Goal: Transaction & Acquisition: Subscribe to service/newsletter

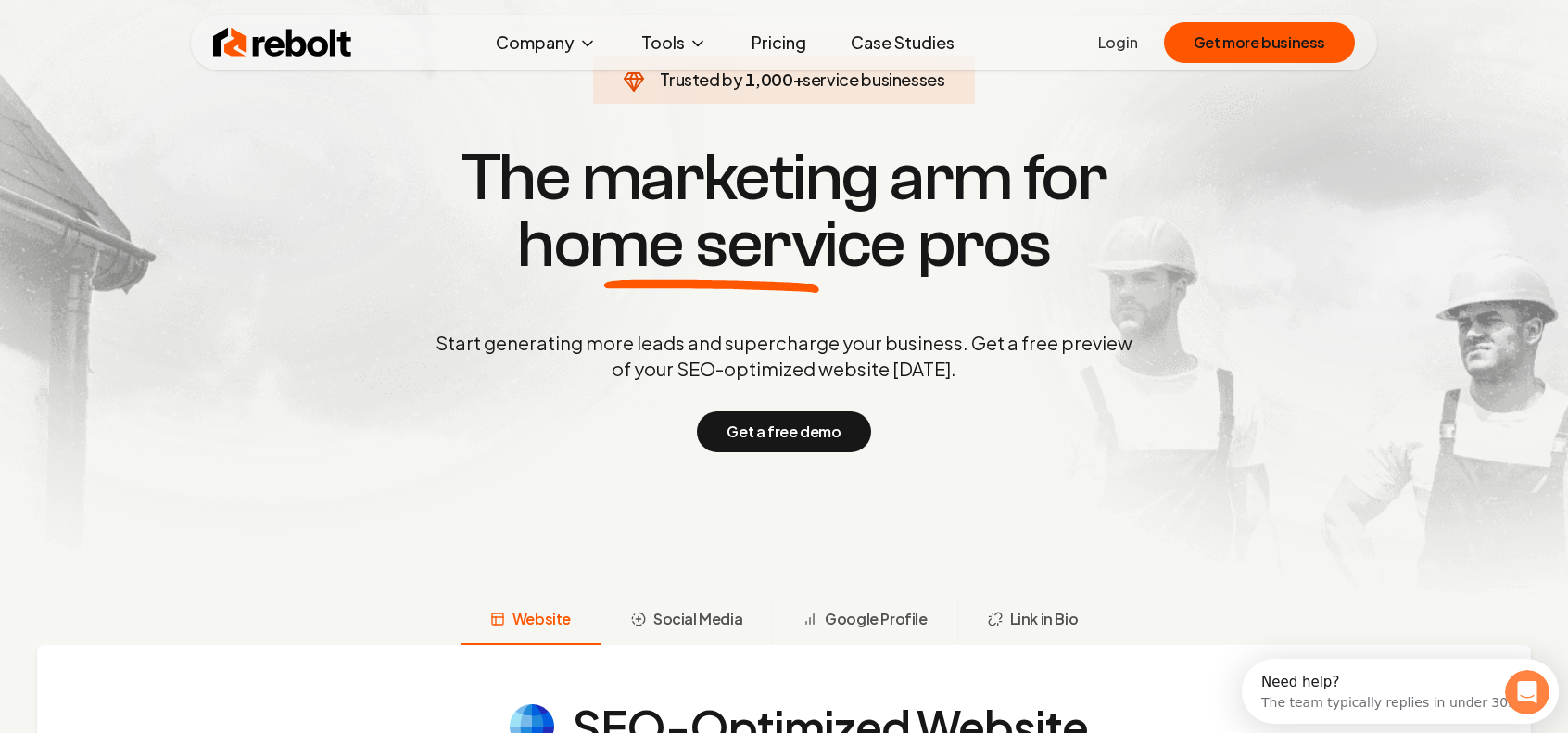
click at [467, 183] on h1 "The marketing arm for home service pros" at bounding box center [784, 211] width 890 height 133
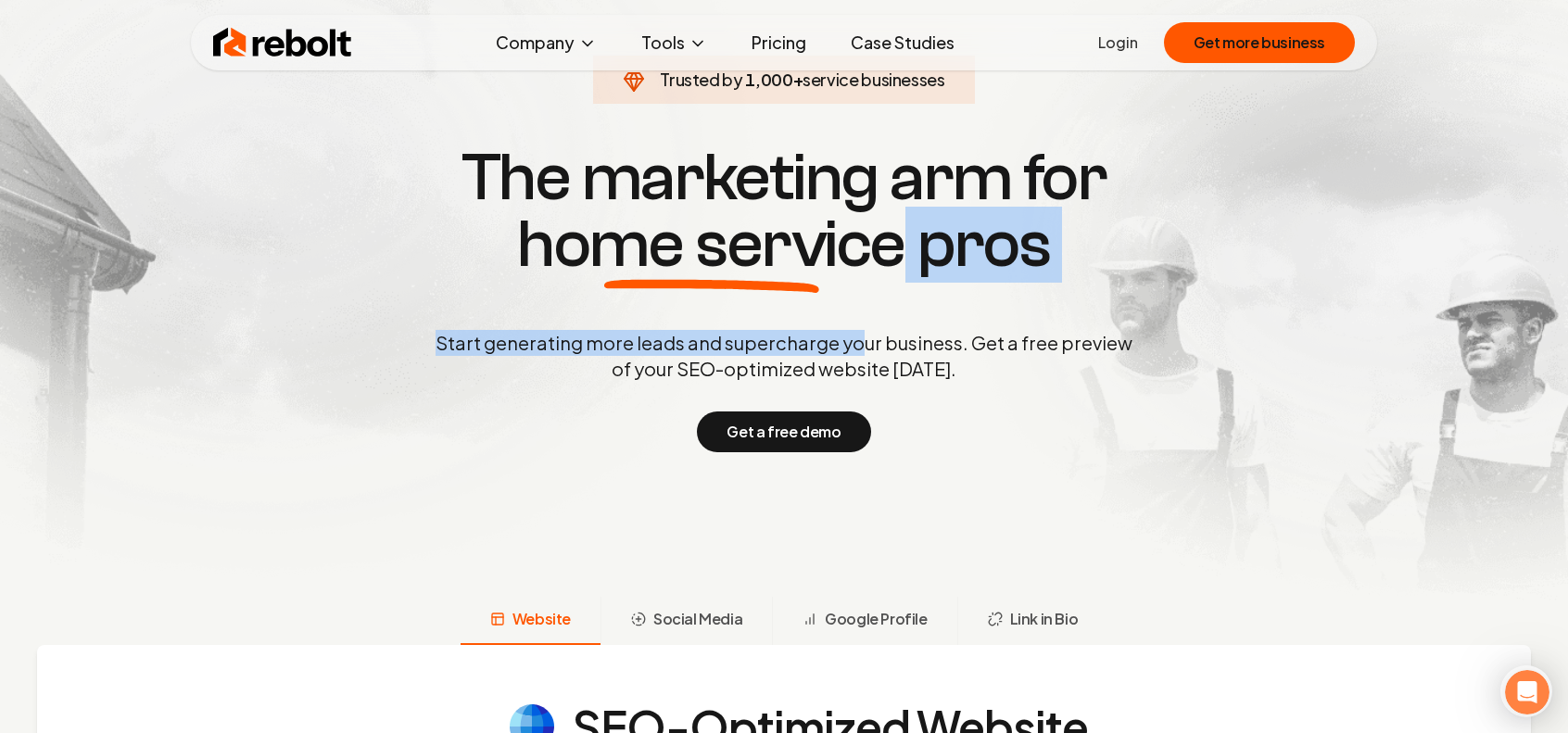
drag, startPoint x: 844, startPoint y: 305, endPoint x: 877, endPoint y: 325, distance: 38.6
click at [864, 320] on div "Trusted by 1,000 + service businesses The marketing arm for home service pros S…" at bounding box center [783, 297] width 919 height 311
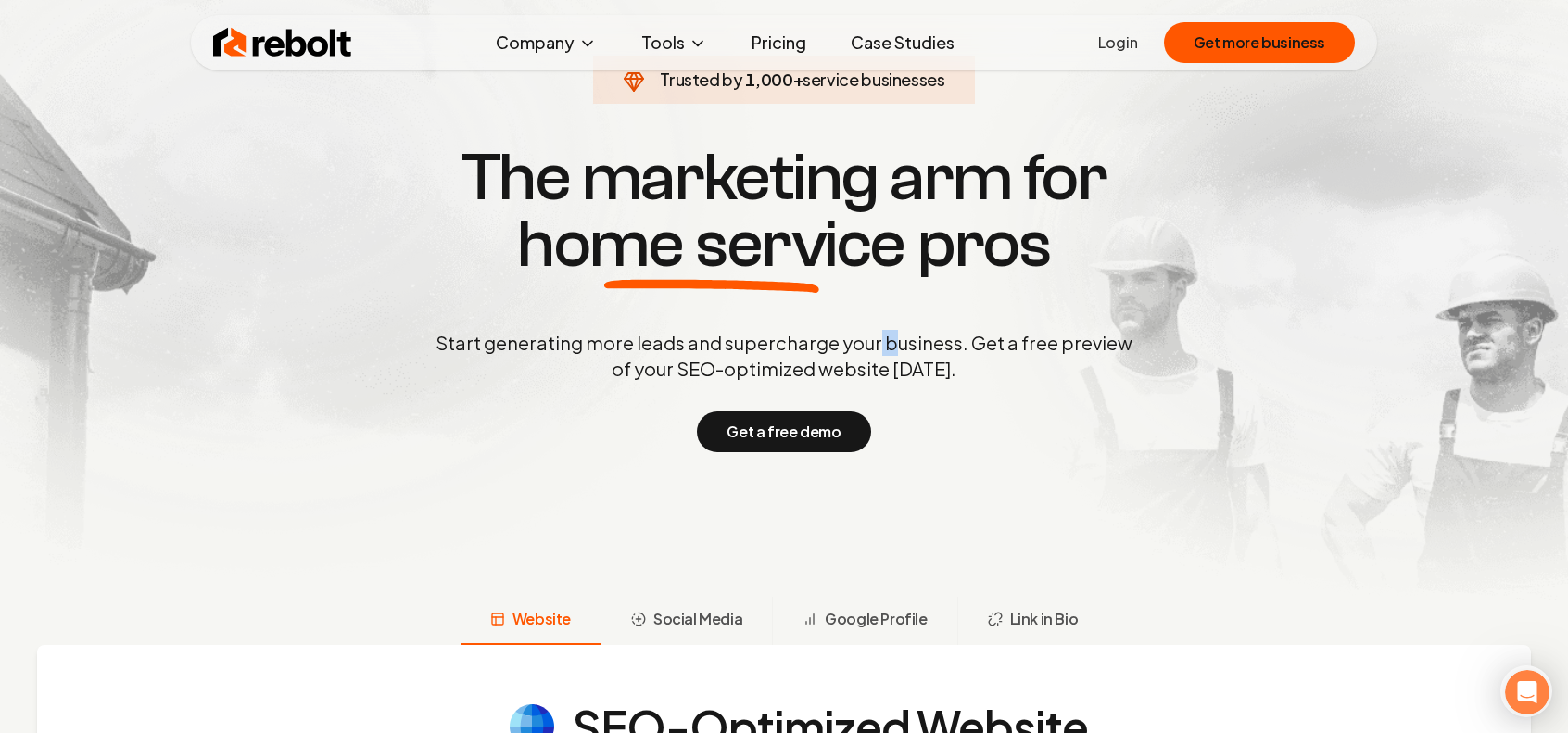
click at [892, 339] on div "Trusted by 1,000 + service businesses The marketing arm for home service pros S…" at bounding box center [783, 297] width 919 height 311
click at [923, 381] on p "Start generating more leads and supercharge your business. Get a free preview o…" at bounding box center [784, 355] width 705 height 52
click at [923, 383] on div "Start generating more leads and supercharge your business. Get a free preview o…" at bounding box center [784, 390] width 705 height 122
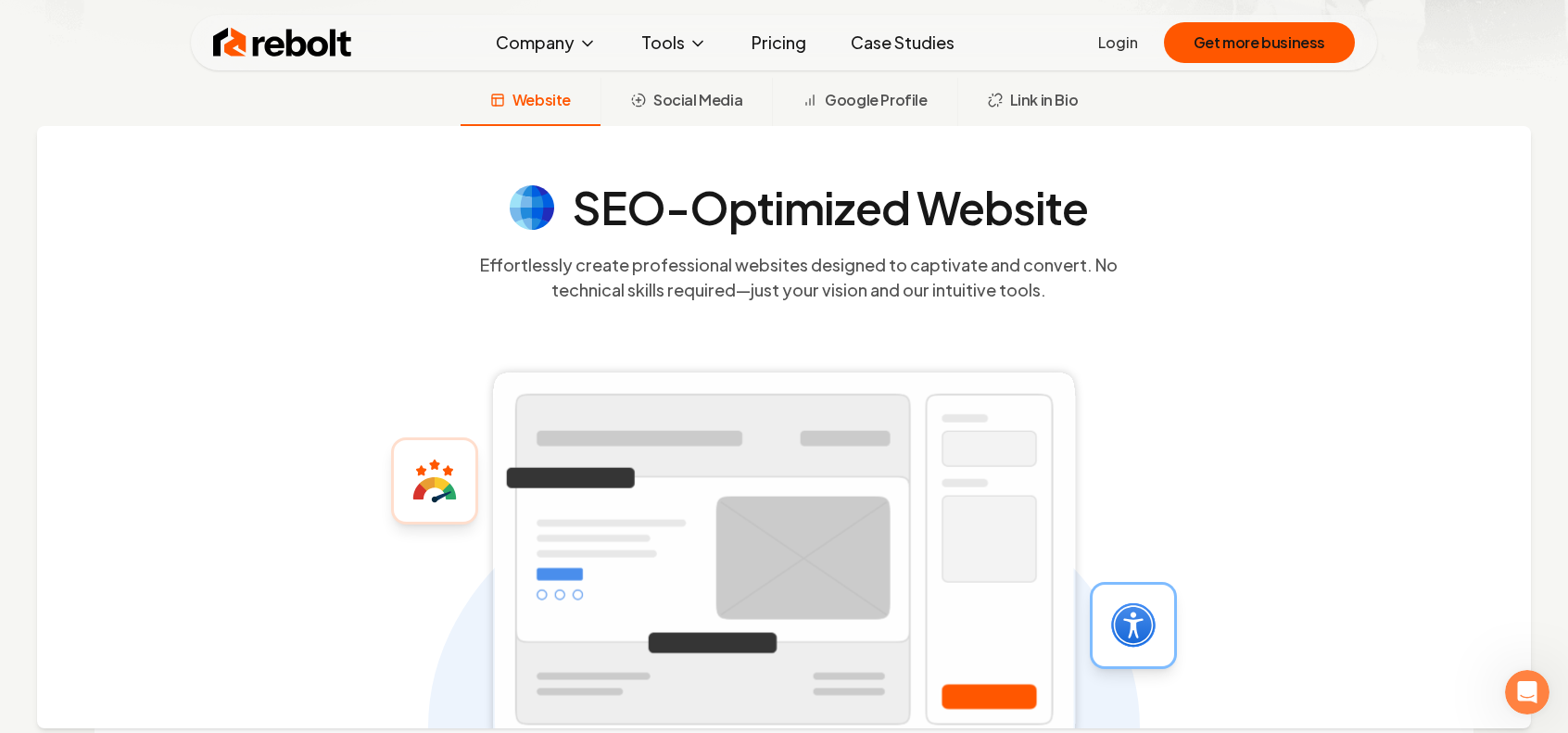
scroll to position [463, 0]
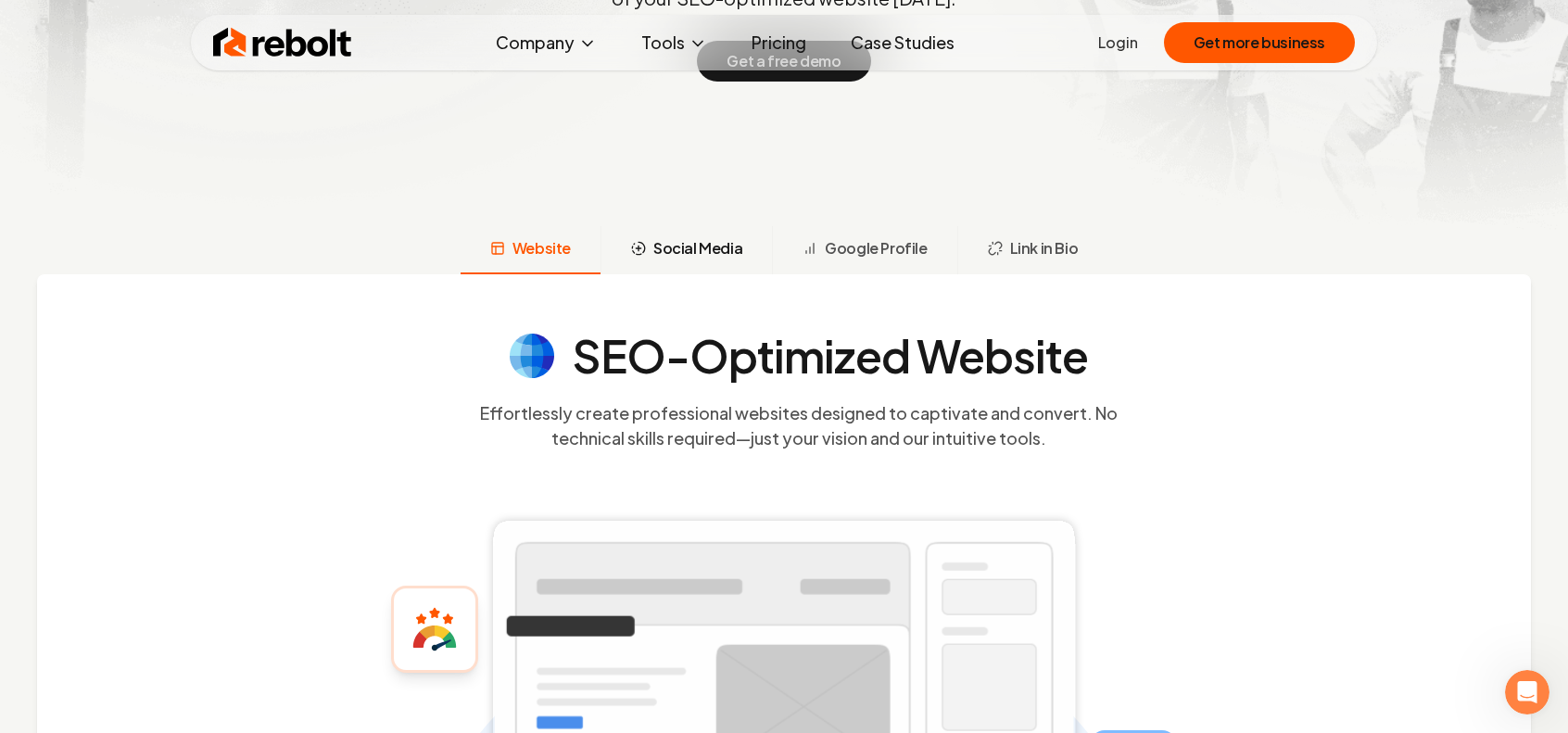
click at [726, 262] on button "Social Media" at bounding box center [686, 250] width 171 height 48
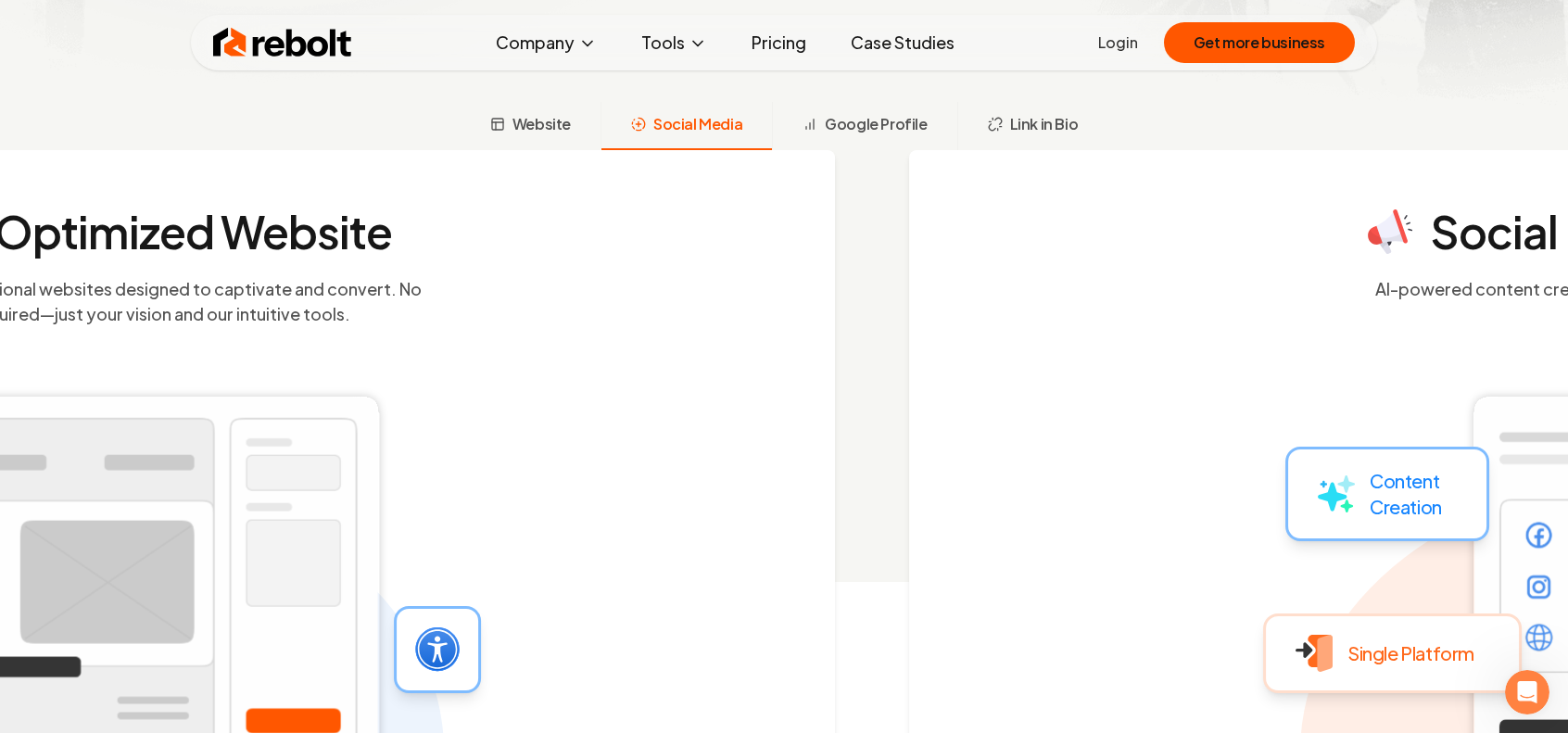
scroll to position [599, 0]
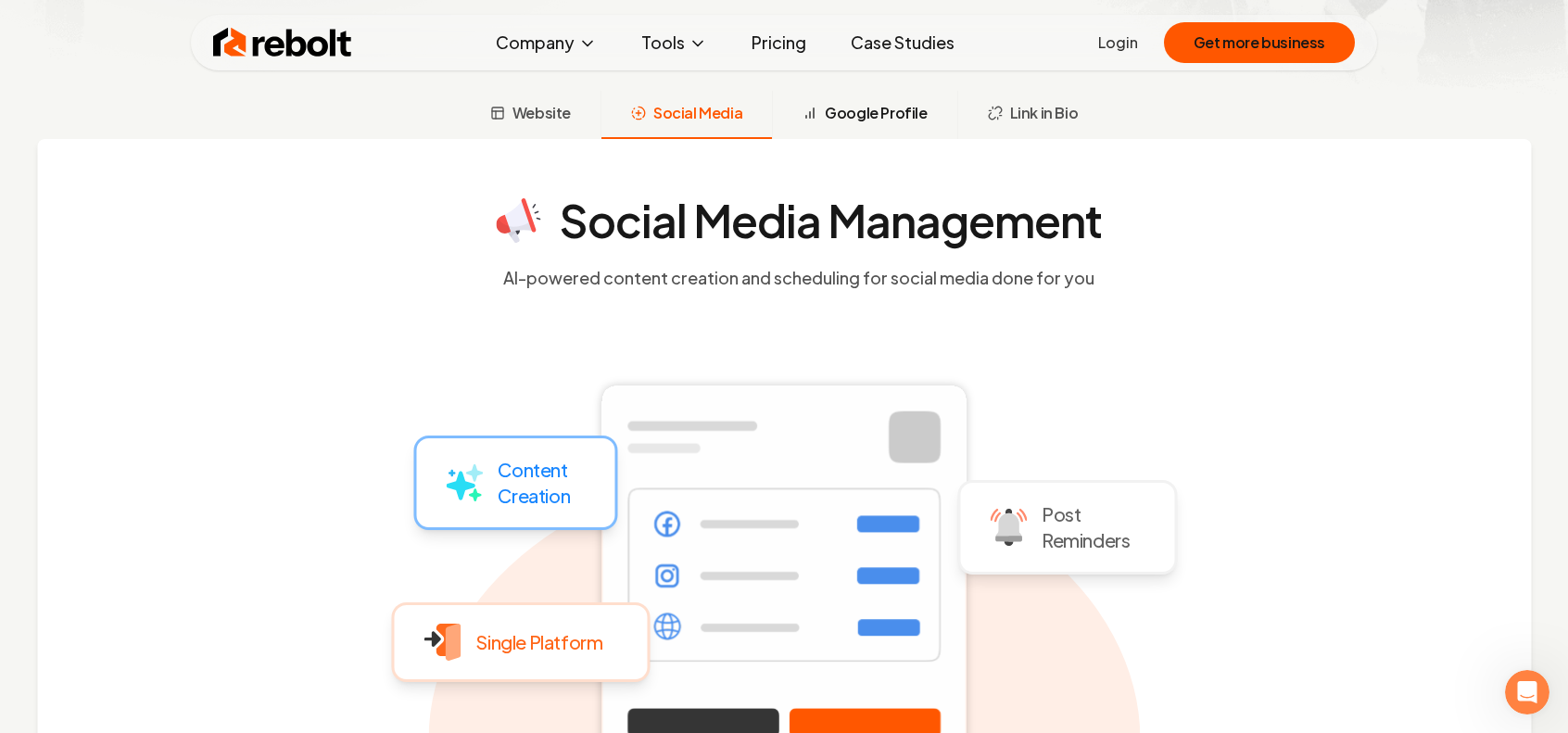
click at [870, 118] on span "Google Profile" at bounding box center [876, 113] width 102 height 23
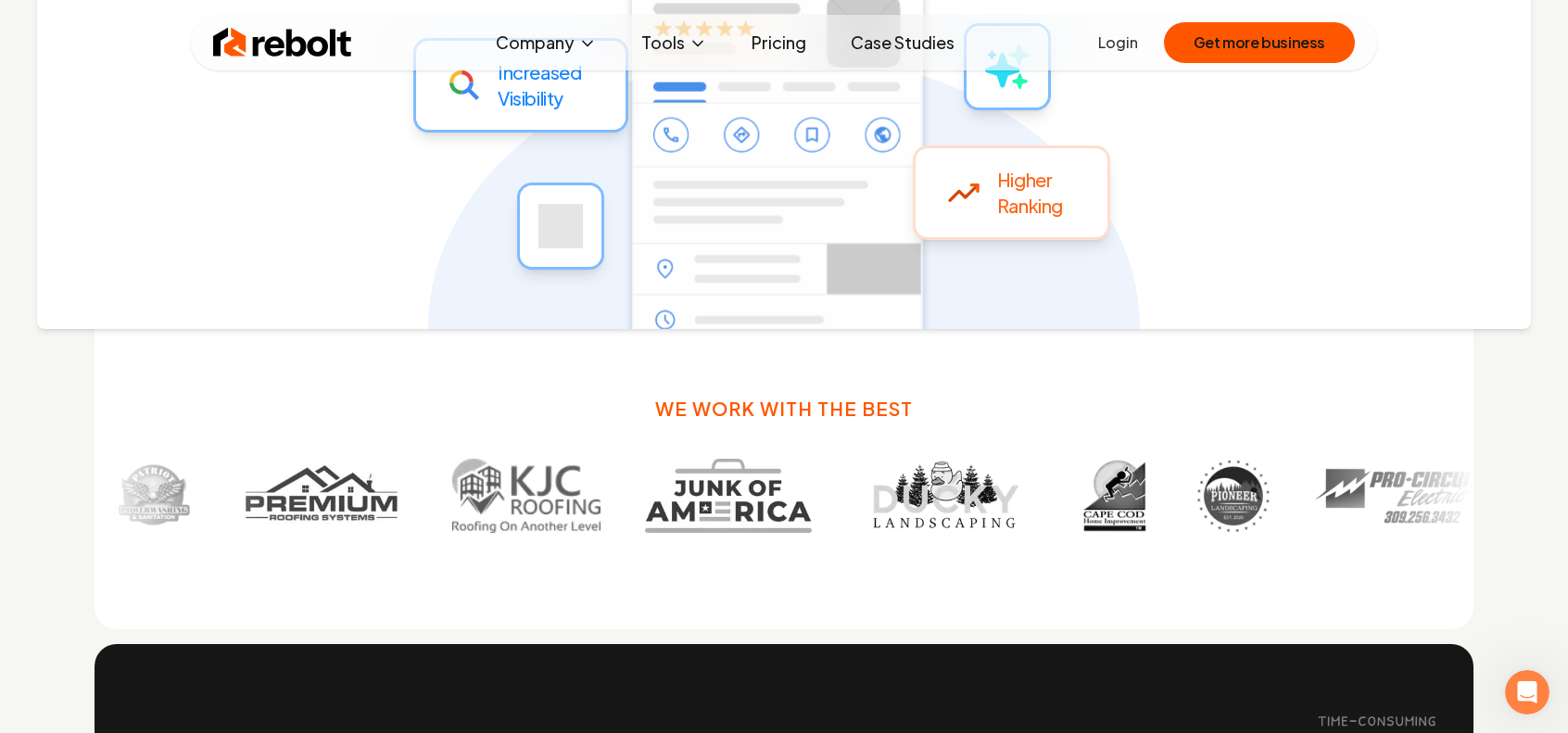
scroll to position [969, 0]
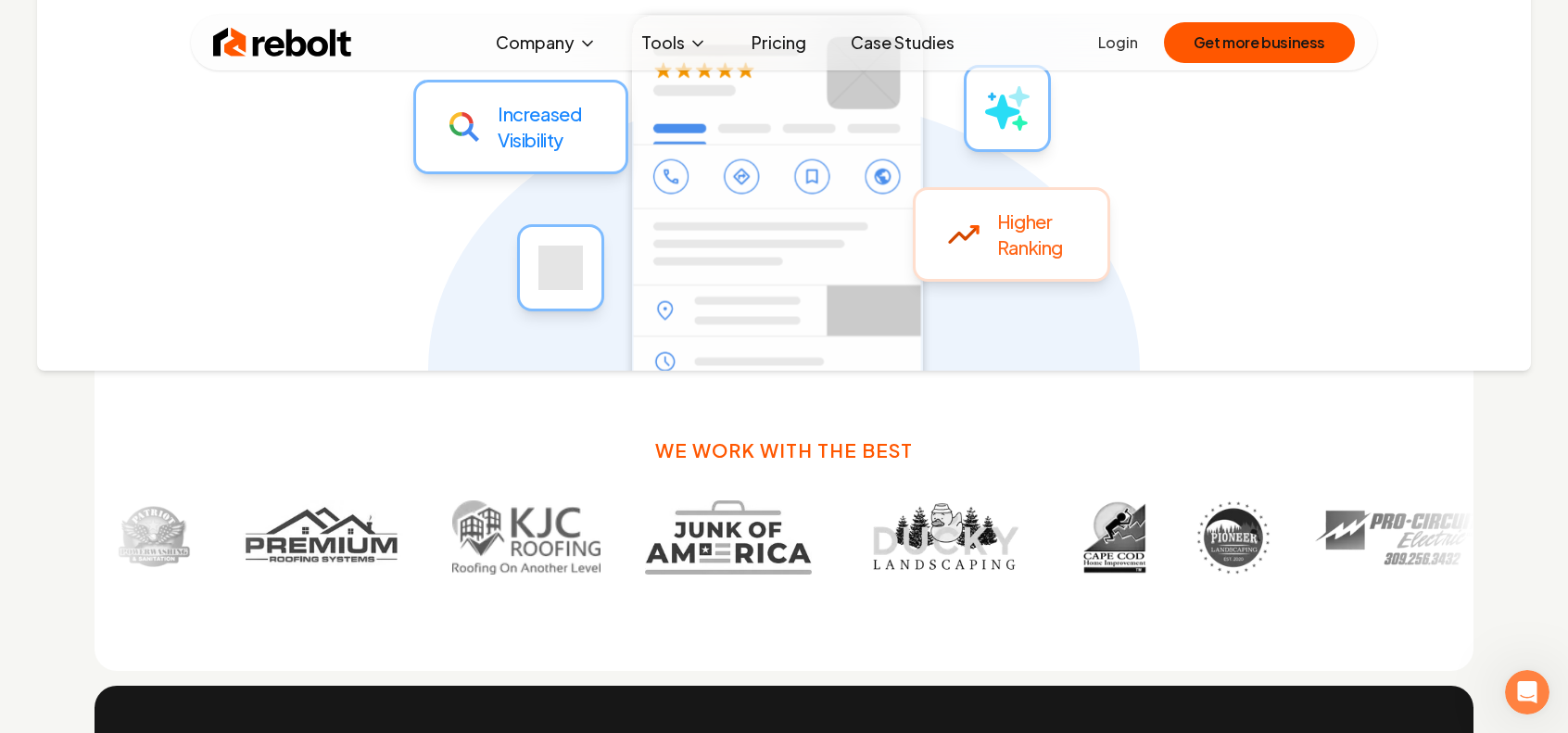
click at [841, 447] on h3 "We work with the best" at bounding box center [783, 450] width 257 height 26
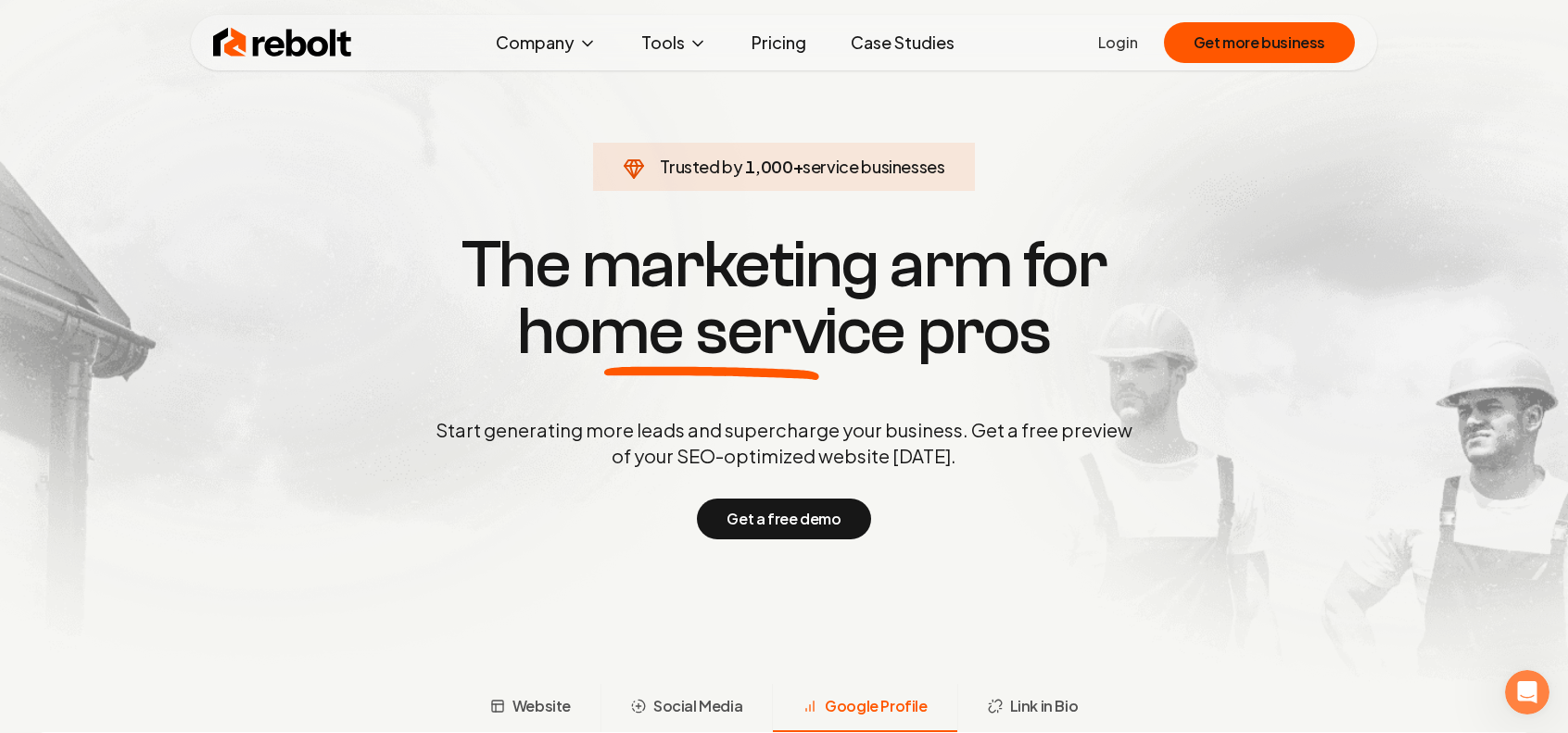
scroll to position [0, 0]
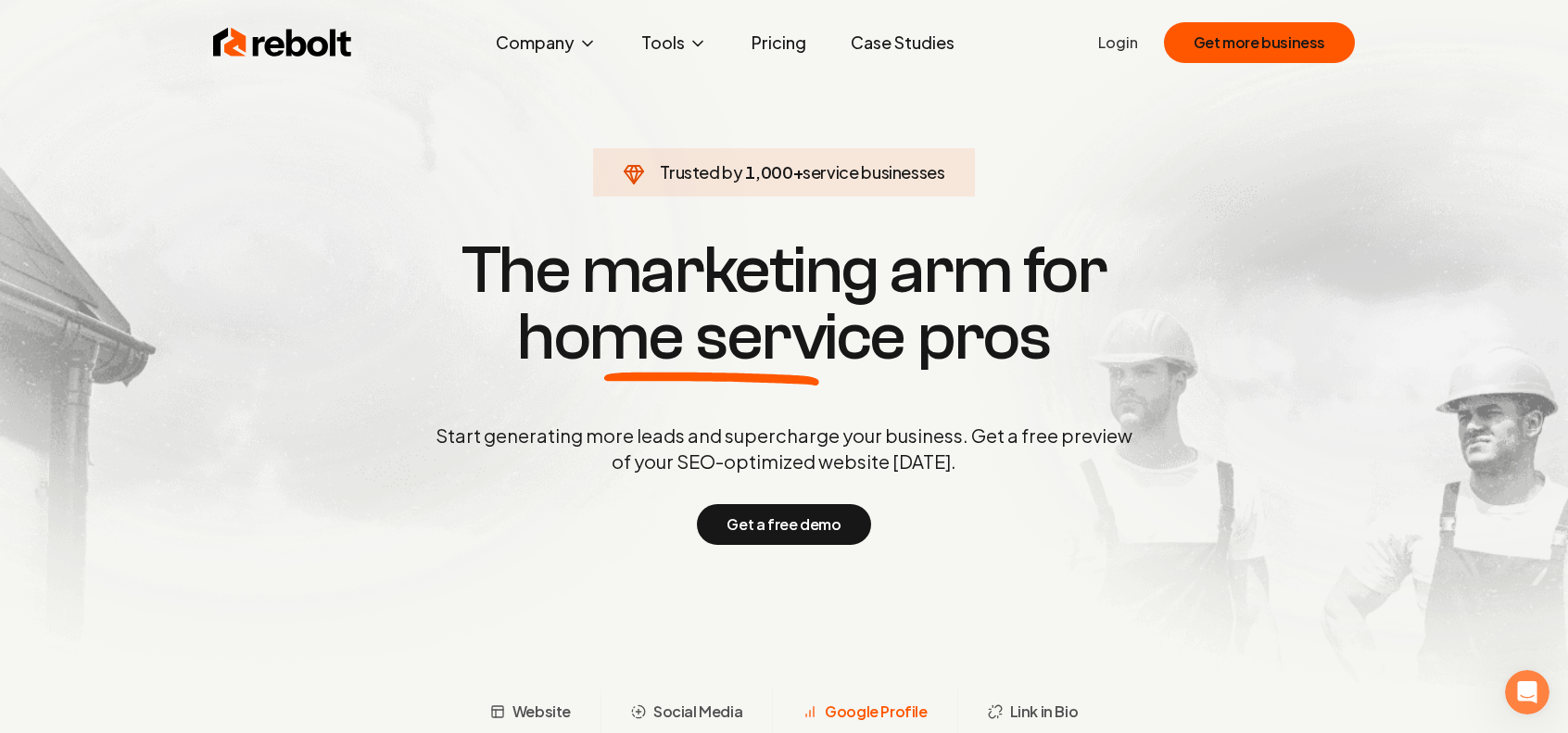
click at [334, 26] on img at bounding box center [283, 43] width 139 height 37
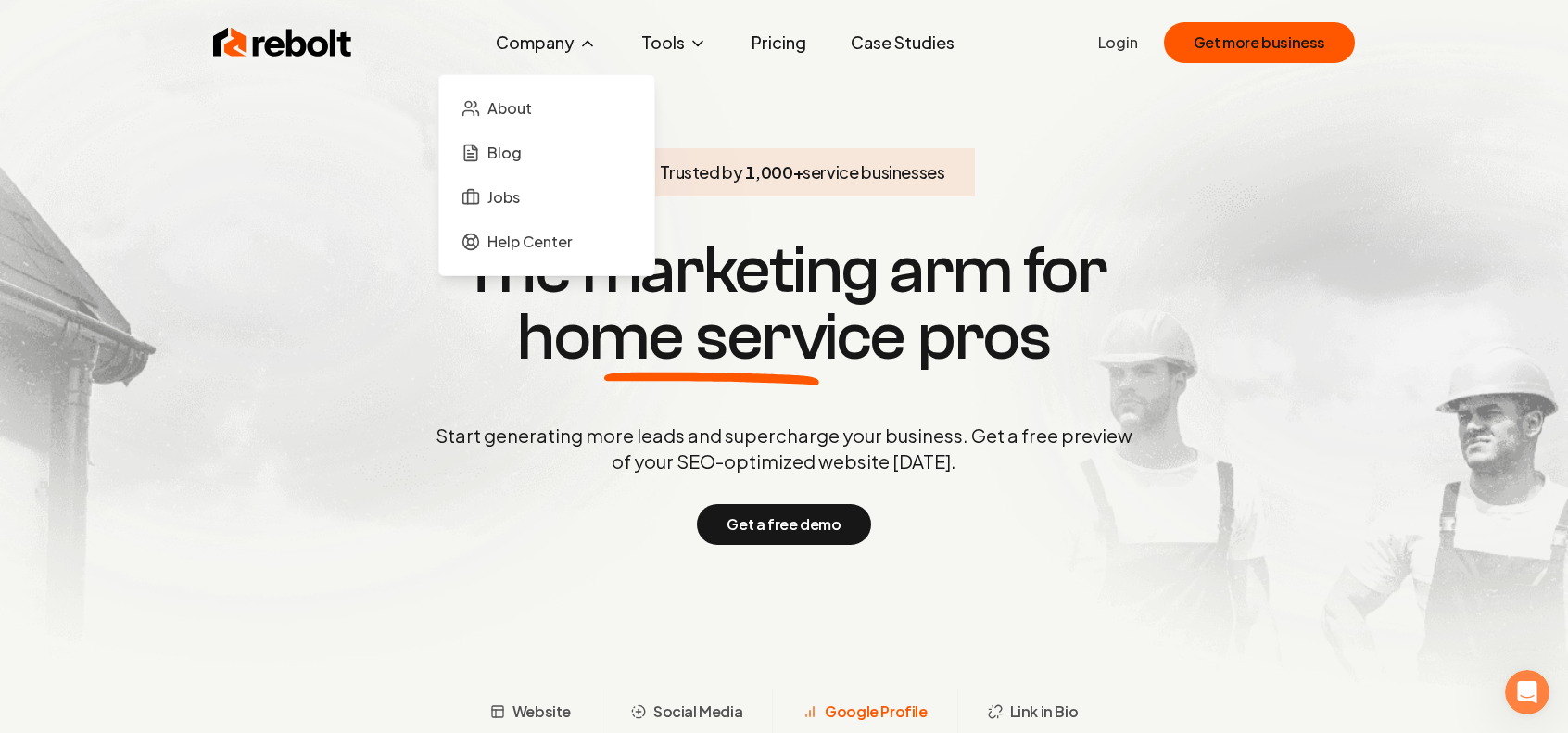
click at [585, 38] on icon at bounding box center [587, 43] width 19 height 19
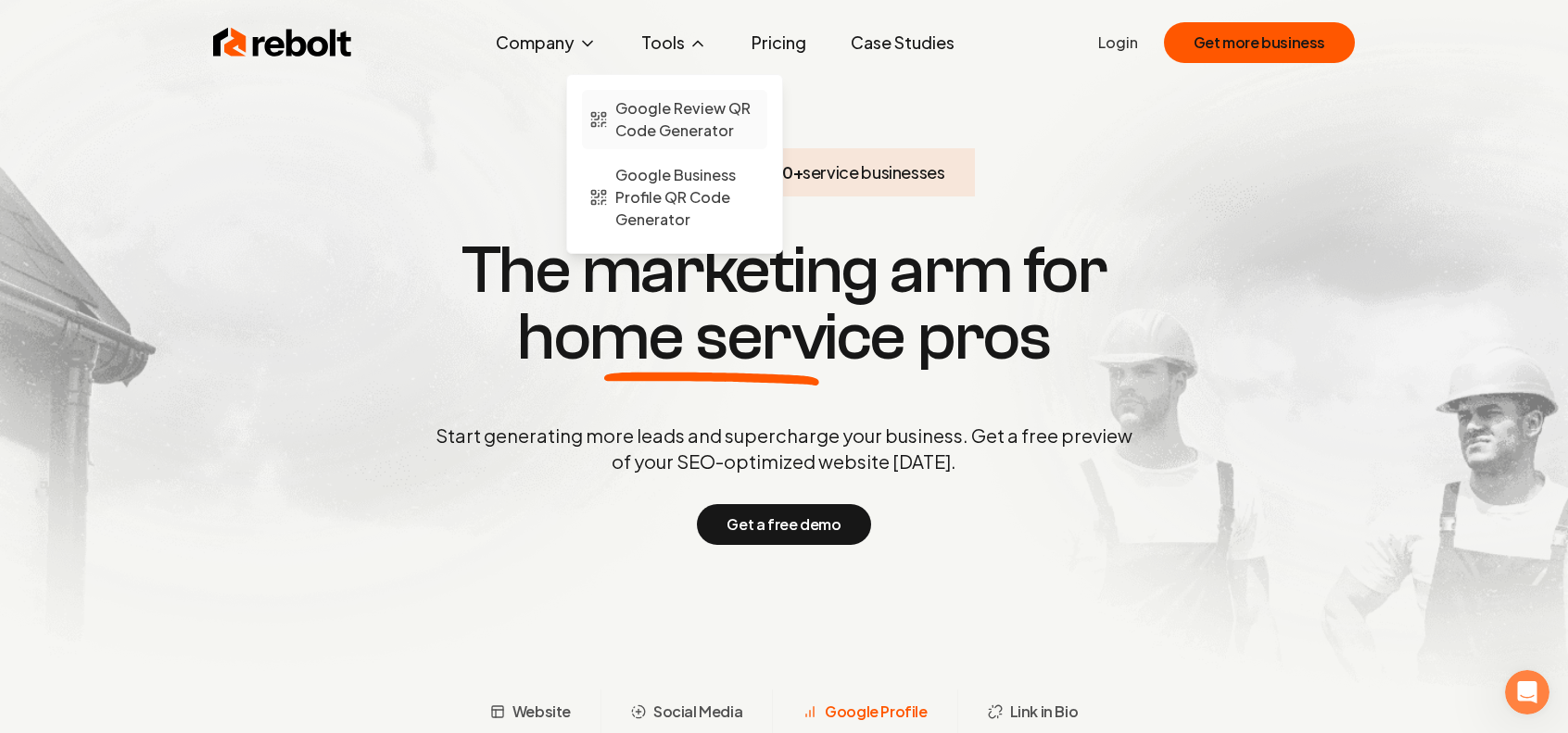
click at [673, 115] on span "Google Review QR Code Generator" at bounding box center [688, 118] width 145 height 44
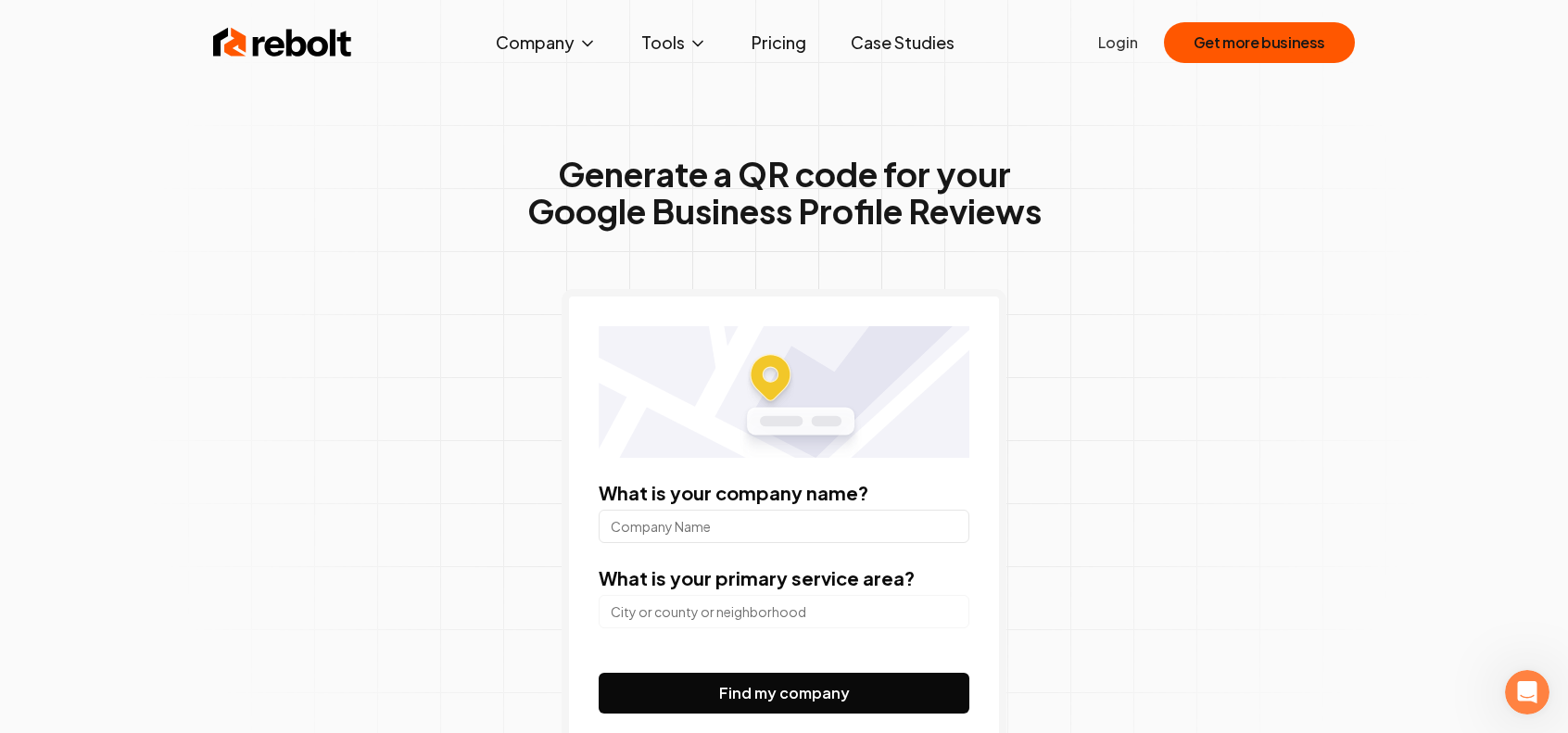
click at [935, 52] on link "Case Studies" at bounding box center [902, 43] width 133 height 37
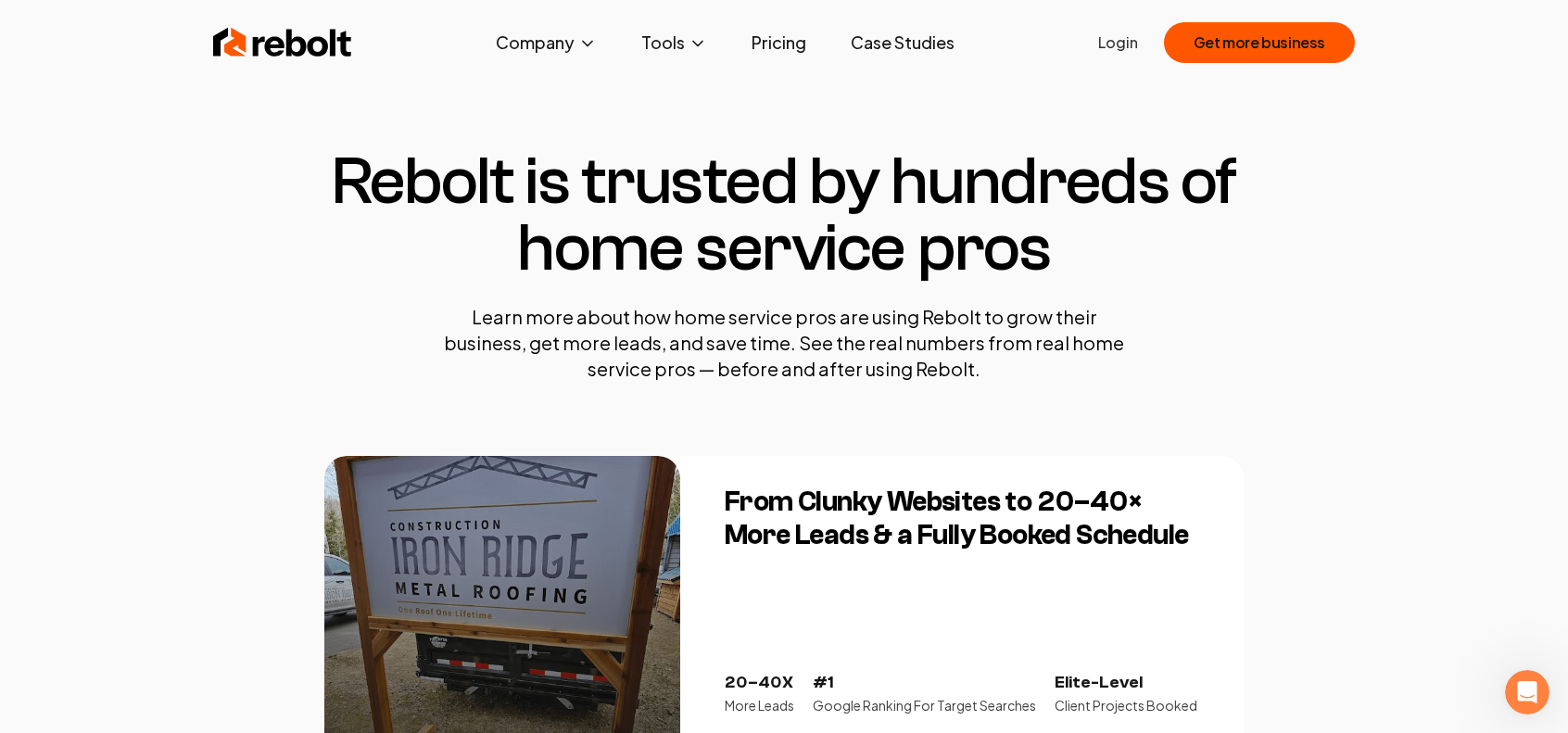
click at [759, 61] on link "Pricing" at bounding box center [779, 43] width 84 height 37
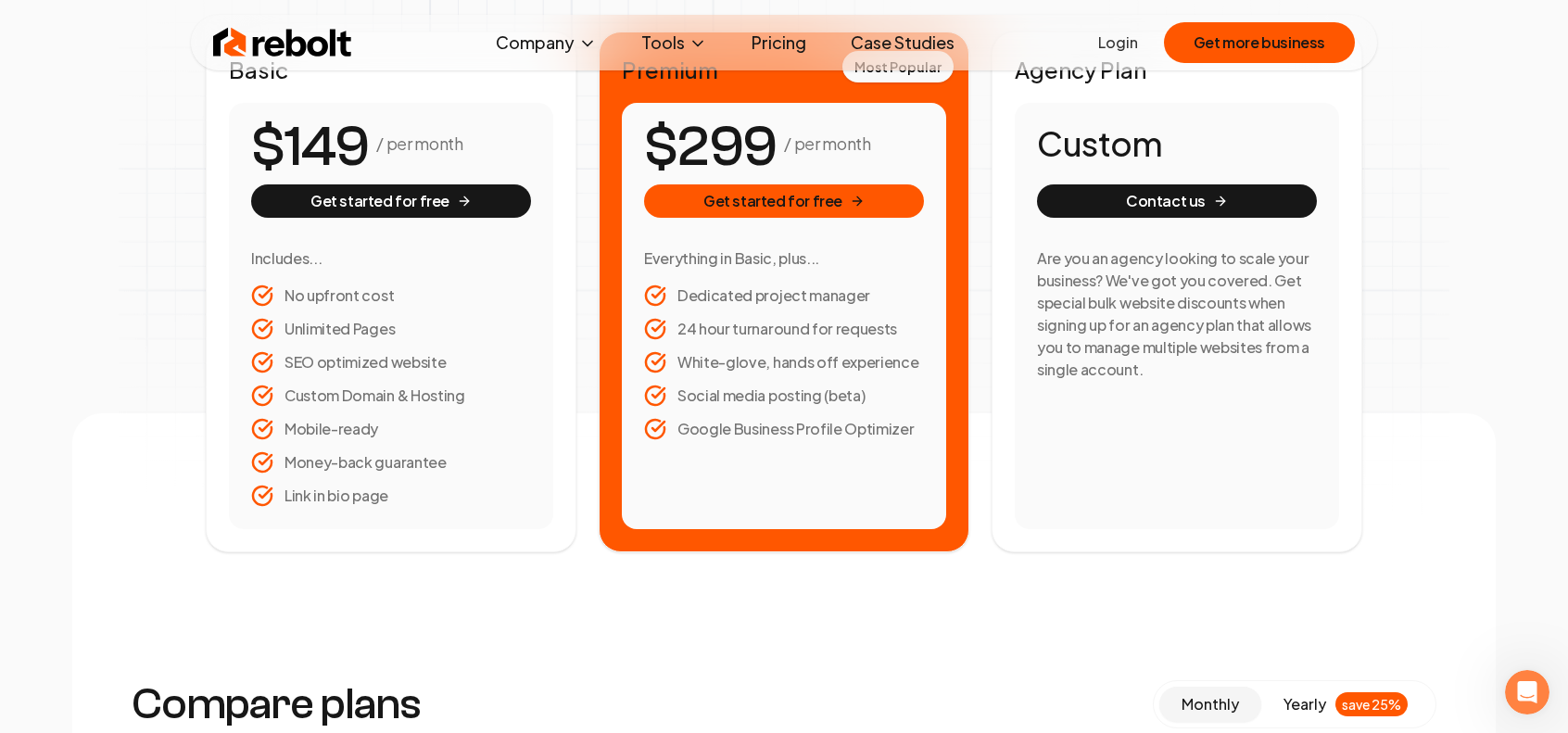
scroll to position [371, 0]
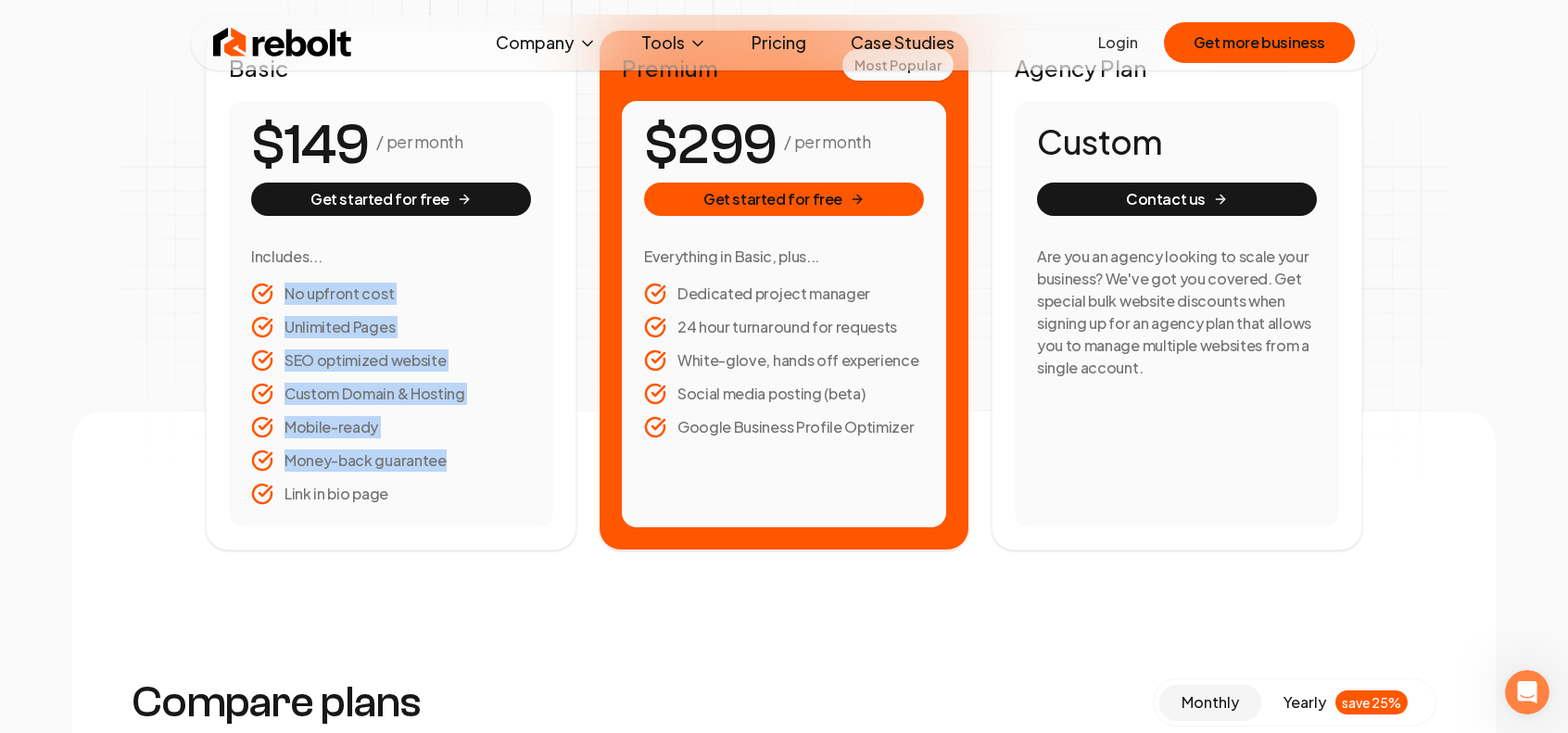
drag, startPoint x: 280, startPoint y: 288, endPoint x: 474, endPoint y: 493, distance: 282.2
click at [474, 493] on ul "No upfront cost Unlimited Pages SEO optimized website Custom Domain & Hosting M…" at bounding box center [392, 393] width 280 height 222
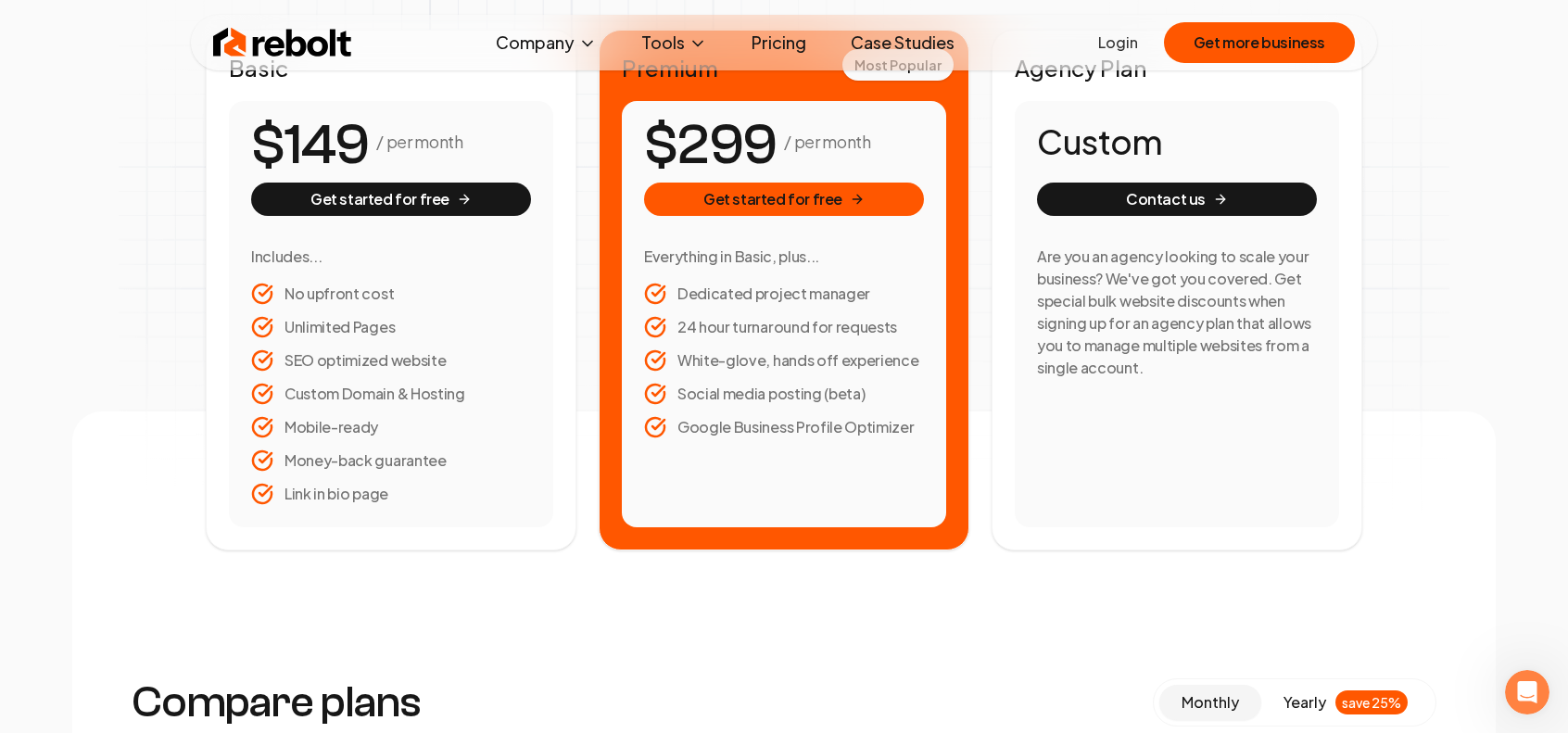
click at [807, 316] on li "24 hour turnaround for requests" at bounding box center [784, 327] width 280 height 23
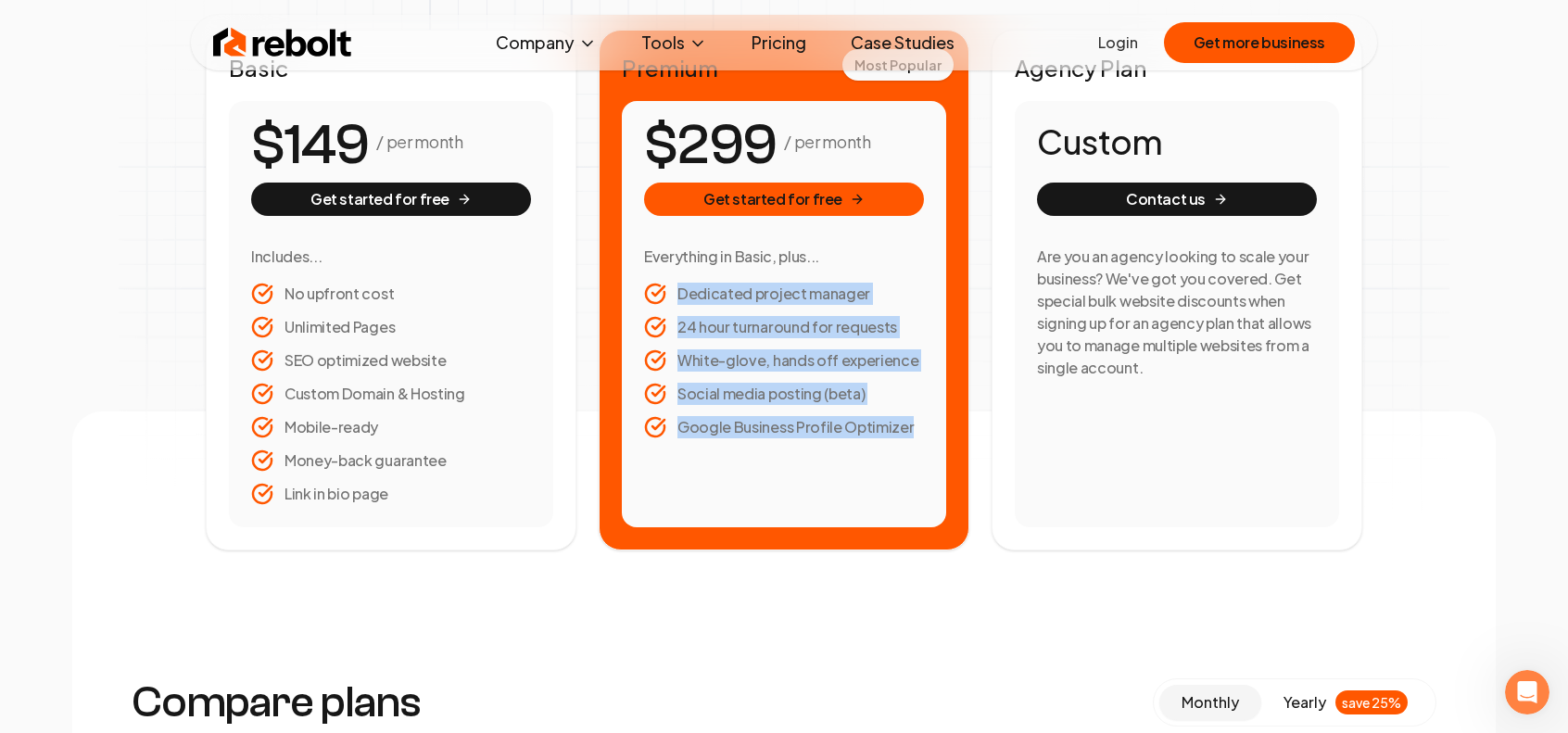
drag, startPoint x: 690, startPoint y: 284, endPoint x: 914, endPoint y: 447, distance: 277.0
click at [914, 447] on div "/ per month Get started for free Everything in Basic, plus... Dedicated project…" at bounding box center [783, 314] width 324 height 427
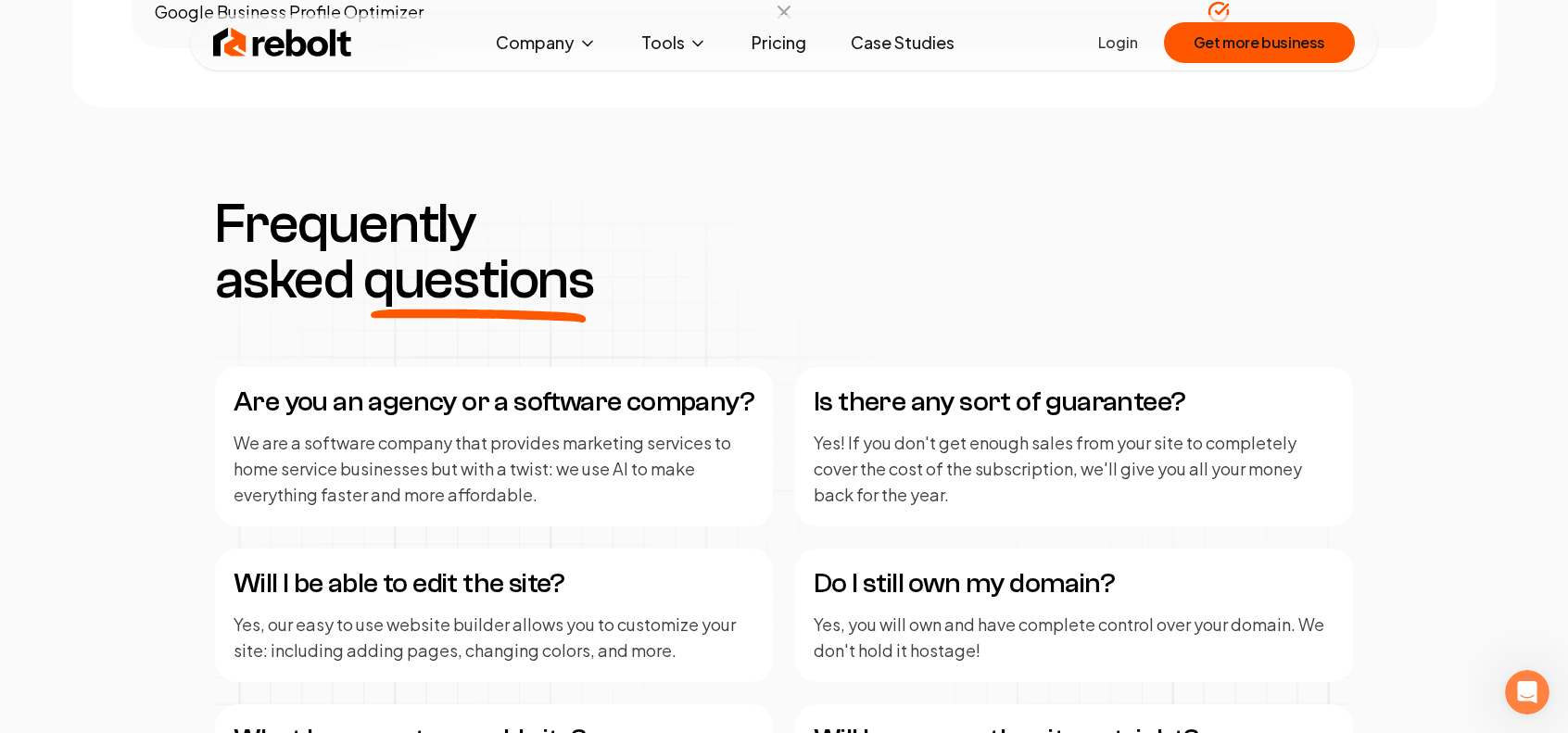
scroll to position [2224, 0]
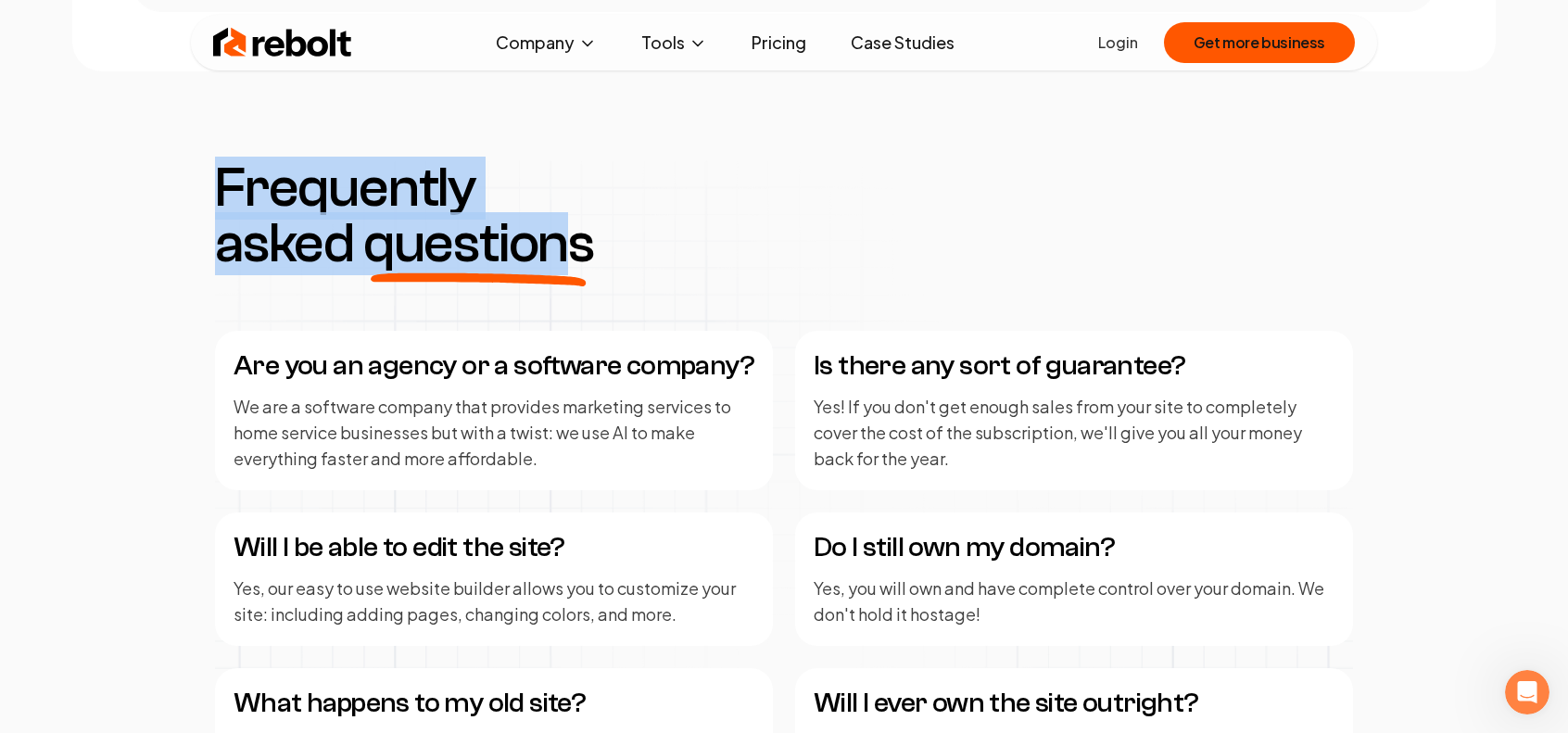
drag, startPoint x: 218, startPoint y: 190, endPoint x: 568, endPoint y: 236, distance: 353.0
click at [568, 236] on h3 "Frequently asked questions" at bounding box center [415, 216] width 400 height 112
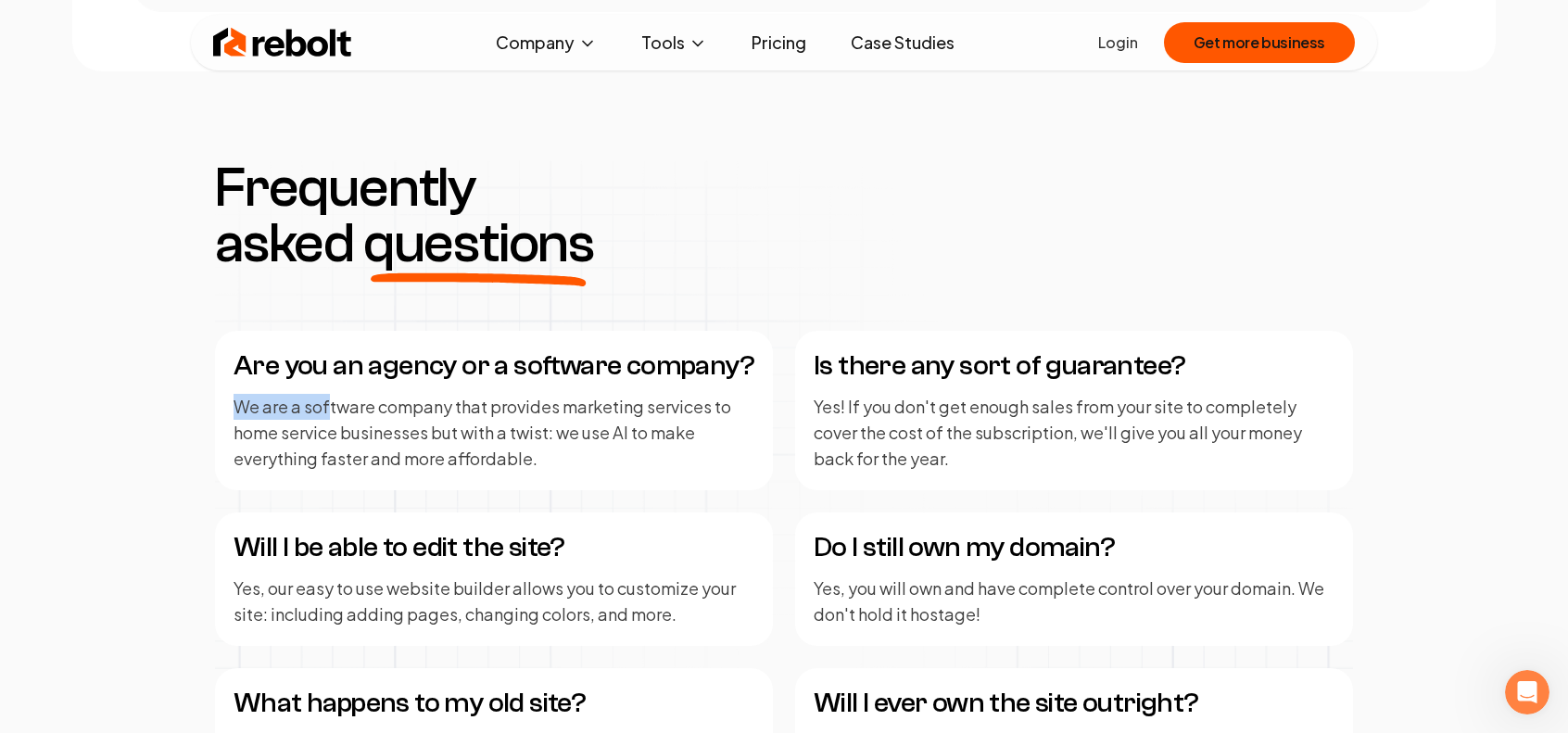
drag, startPoint x: 229, startPoint y: 392, endPoint x: 326, endPoint y: 403, distance: 97.6
click at [326, 403] on div "Are you an agency or a software company? We are a software company that provide…" at bounding box center [494, 410] width 558 height 160
click at [325, 403] on p "We are a software company that provides marketing services to home service busi…" at bounding box center [494, 433] width 521 height 78
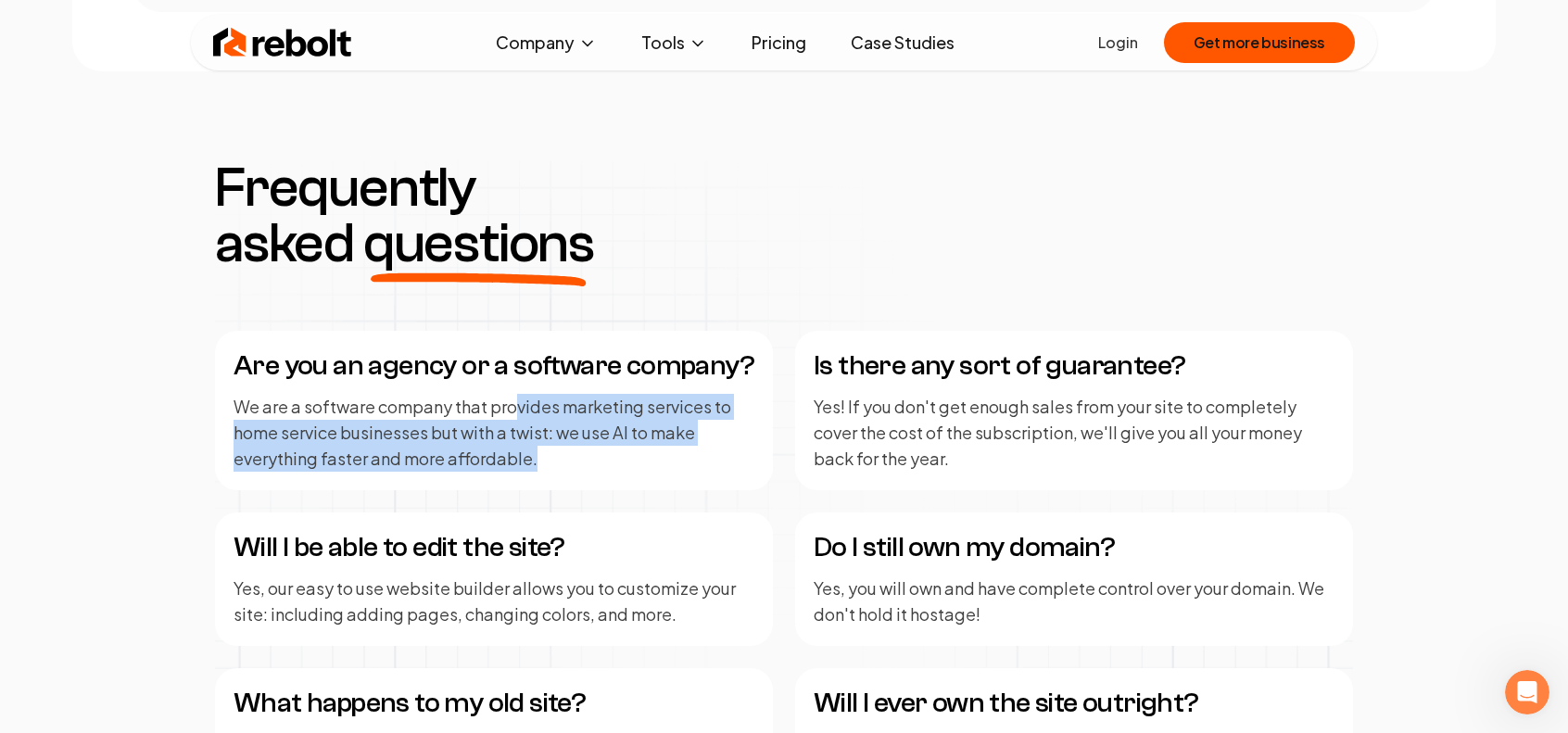
drag, startPoint x: 566, startPoint y: 407, endPoint x: 571, endPoint y: 474, distance: 67.2
click at [571, 474] on div "Are you an agency or a software company? We are a software company that provide…" at bounding box center [494, 410] width 558 height 160
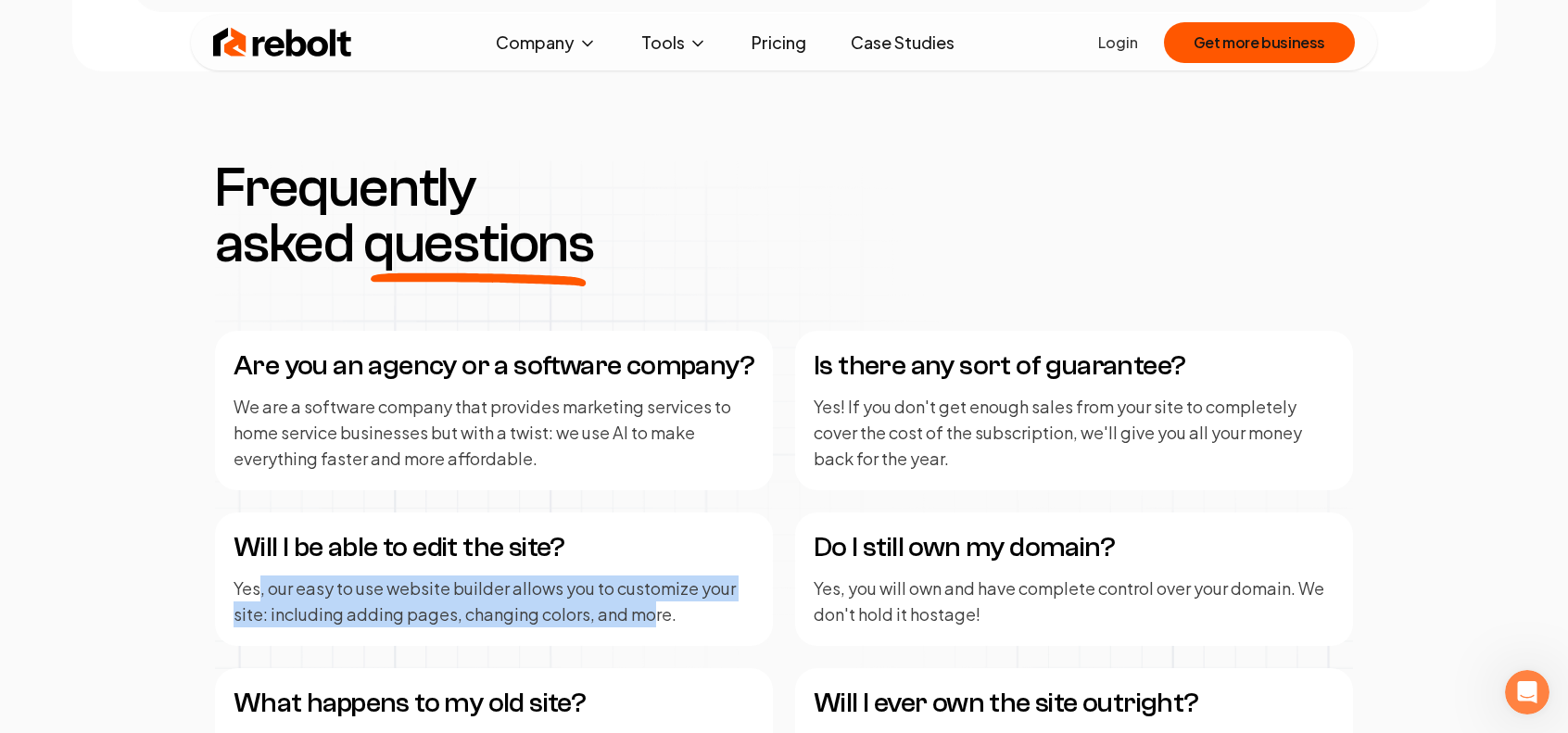
drag, startPoint x: 262, startPoint y: 583, endPoint x: 658, endPoint y: 602, distance: 396.5
click at [656, 602] on p "Yes, our easy to use website builder allows you to customize your site: includi…" at bounding box center [494, 601] width 521 height 52
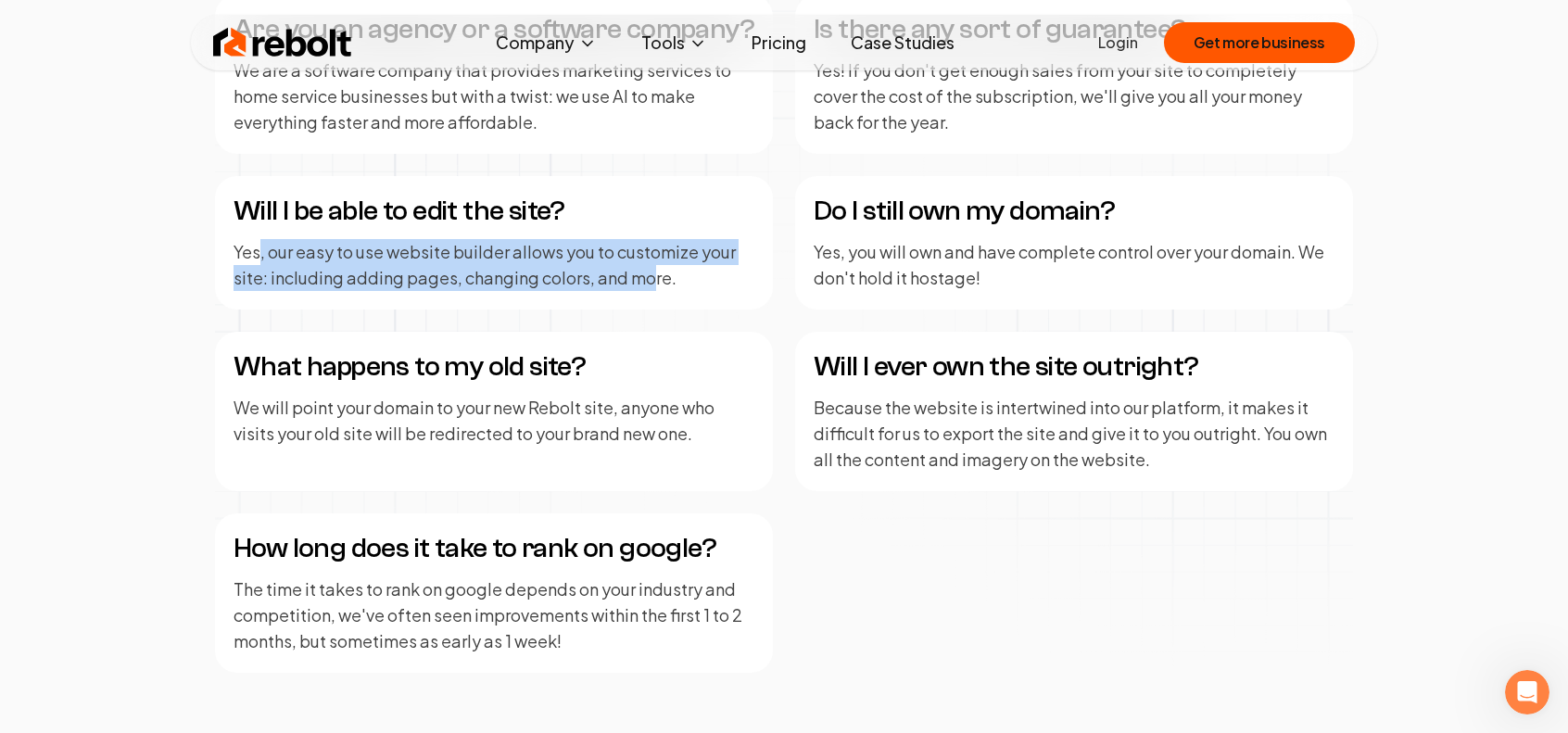
scroll to position [2687, 0]
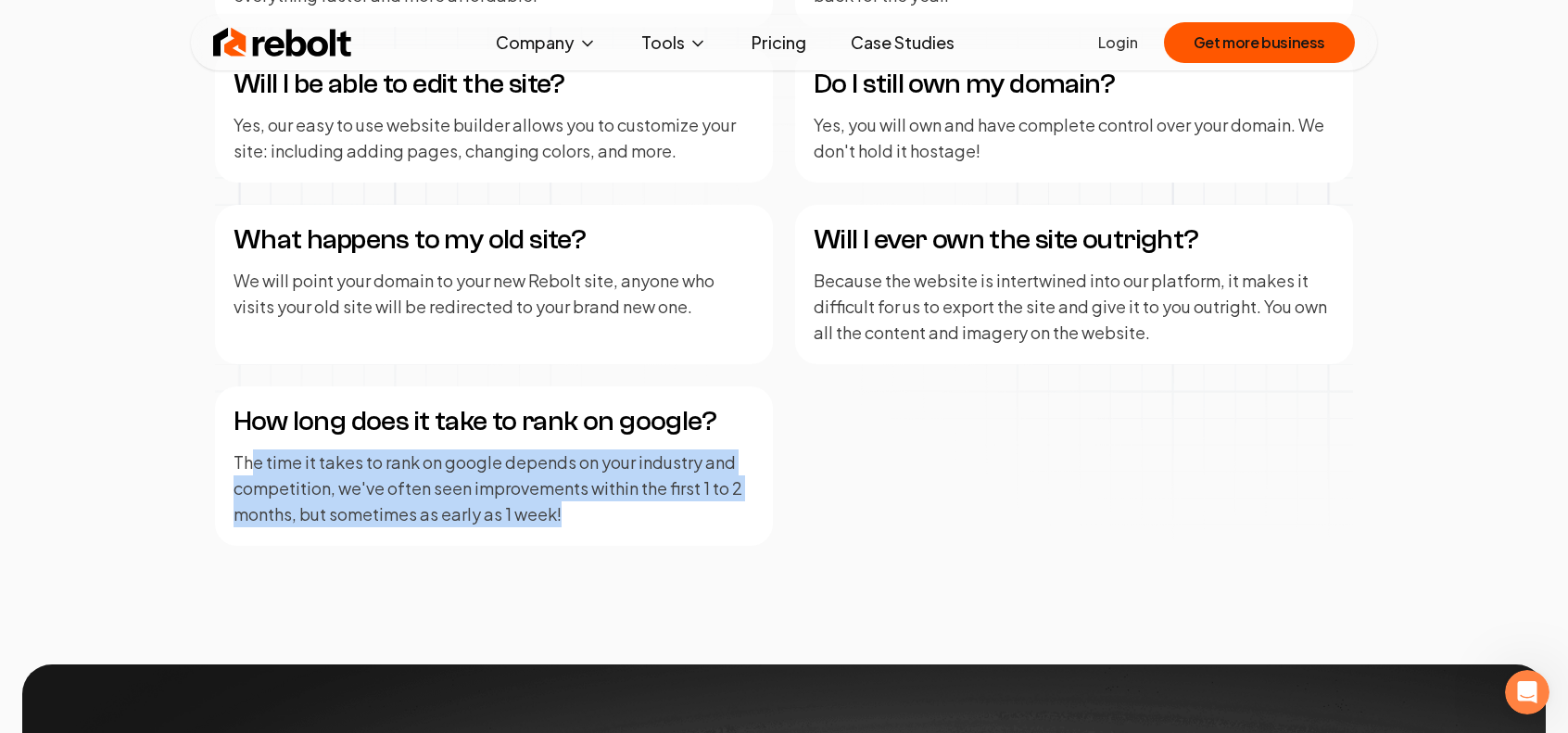
drag, startPoint x: 297, startPoint y: 460, endPoint x: 562, endPoint y: 542, distance: 277.4
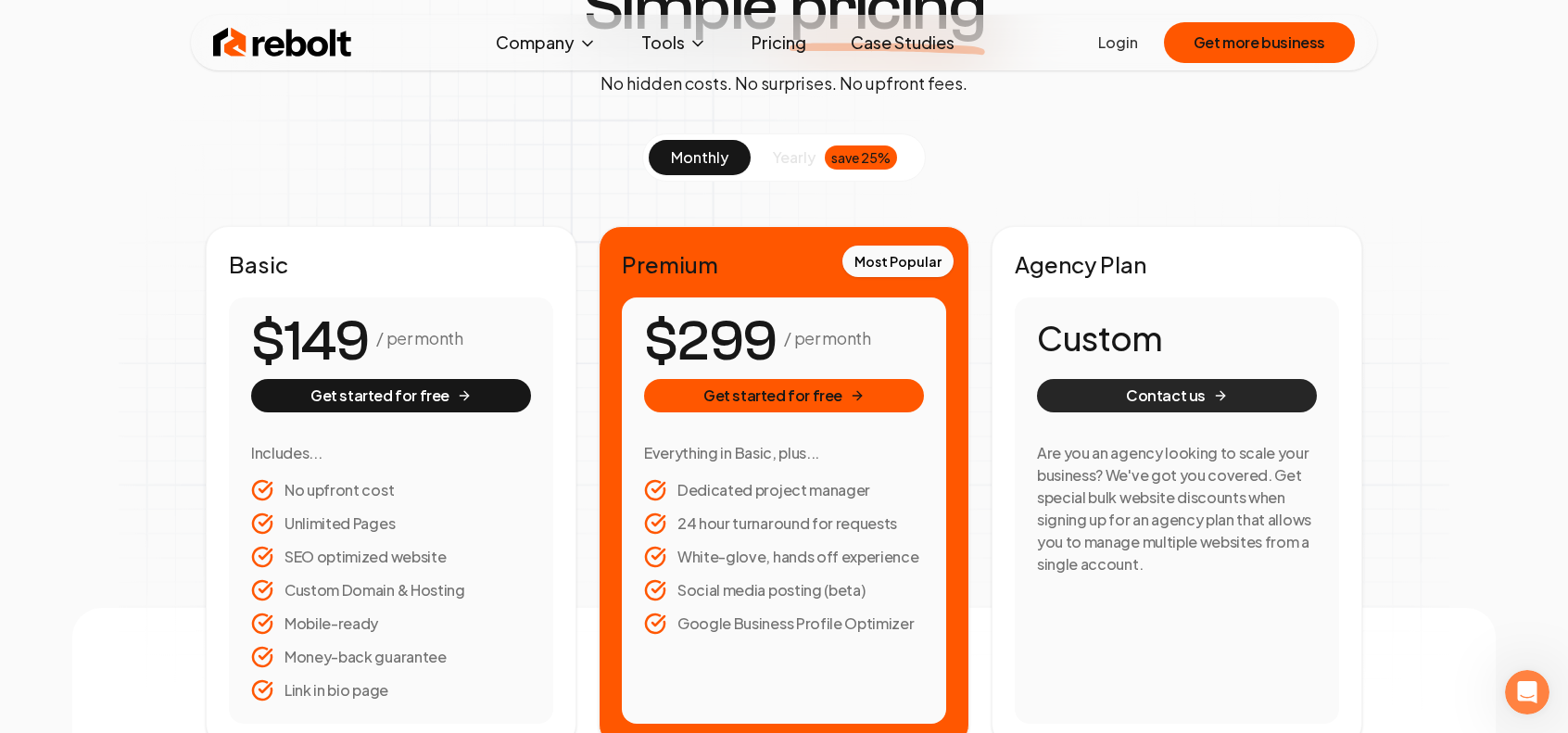
scroll to position [185, 0]
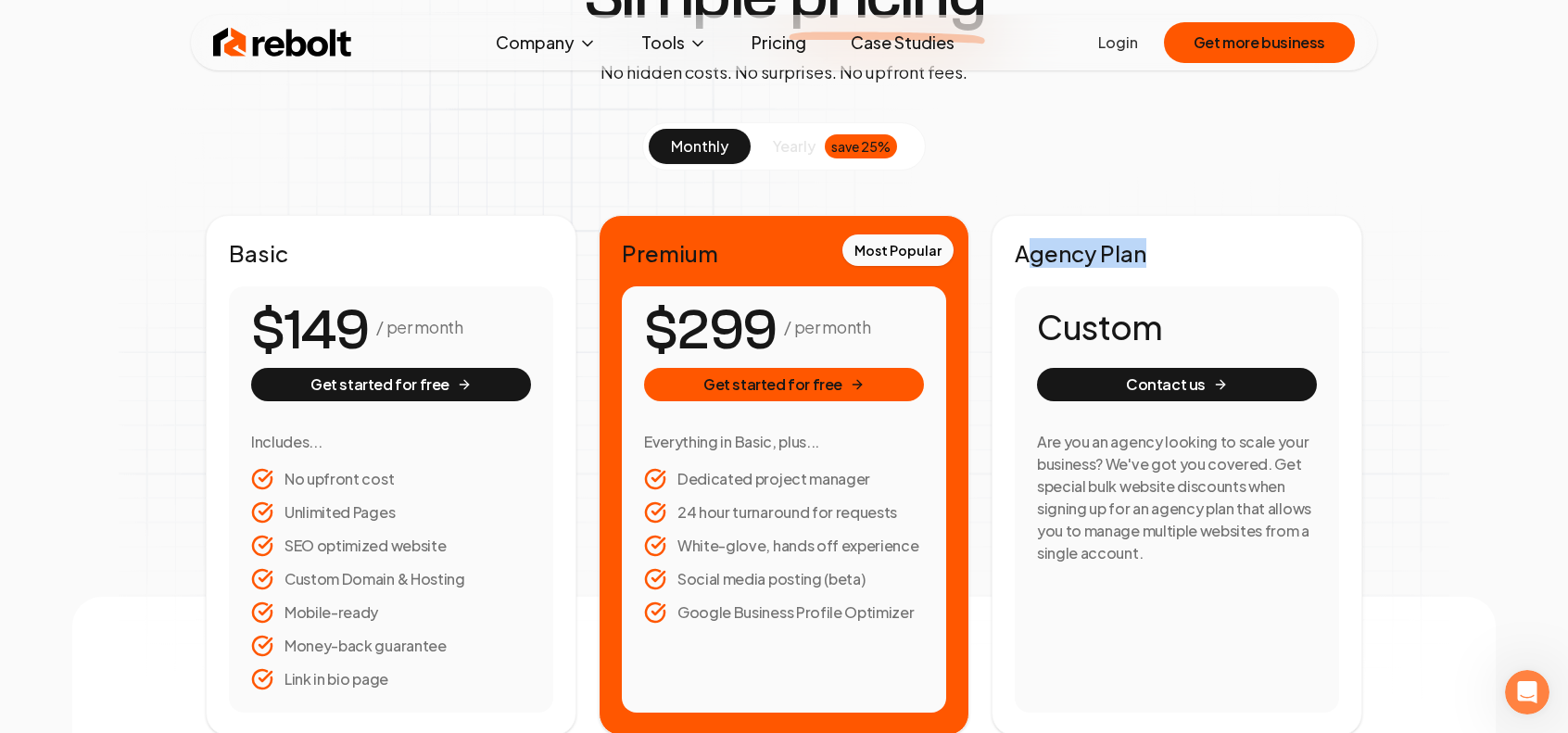
drag, startPoint x: 1022, startPoint y: 250, endPoint x: 1177, endPoint y: 252, distance: 155.0
click at [1177, 252] on h2 "Agency Plan" at bounding box center [1176, 252] width 324 height 29
drag, startPoint x: 1052, startPoint y: 327, endPoint x: 1081, endPoint y: 442, distance: 118.6
click at [1242, 362] on div "Custom Contact us" at bounding box center [1177, 354] width 280 height 93
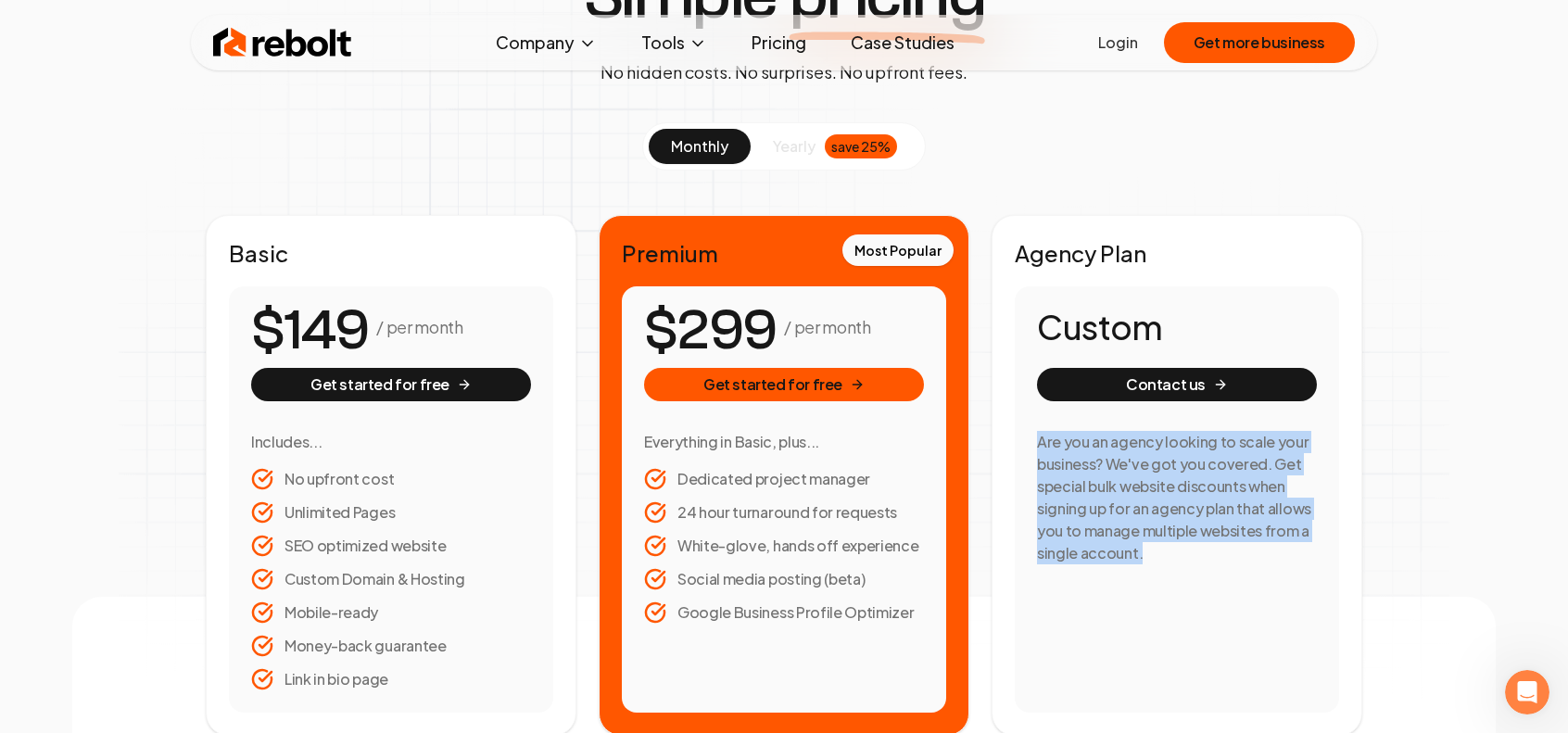
drag, startPoint x: 1027, startPoint y: 436, endPoint x: 1172, endPoint y: 560, distance: 190.8
click at [1172, 560] on div "Custom Contact us Are you an agency looking to scale your business? We've got y…" at bounding box center [1176, 500] width 324 height 427
click at [1166, 557] on h3 "Are you an agency looking to scale your business? We've got you covered. Get sp…" at bounding box center [1177, 497] width 280 height 133
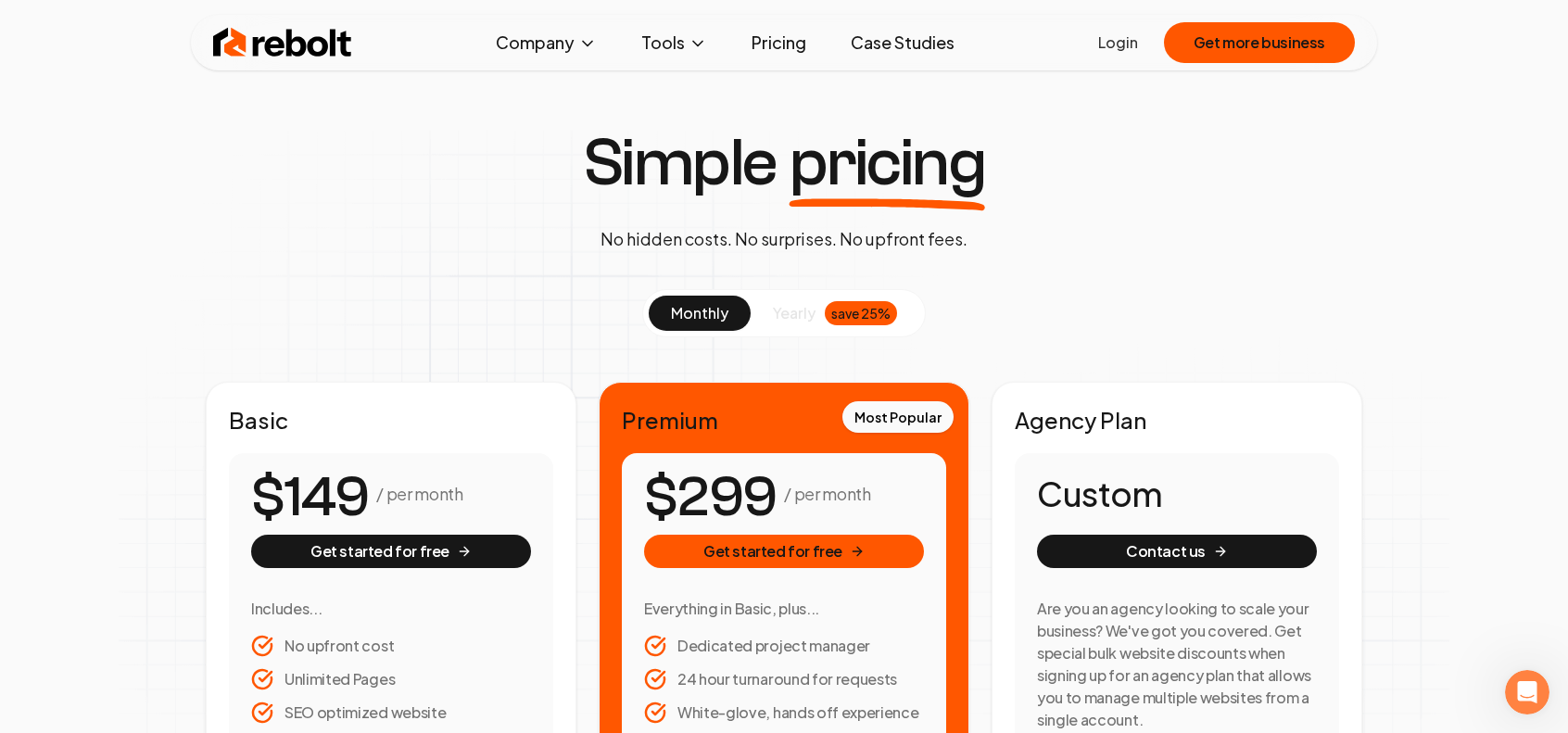
scroll to position [0, 0]
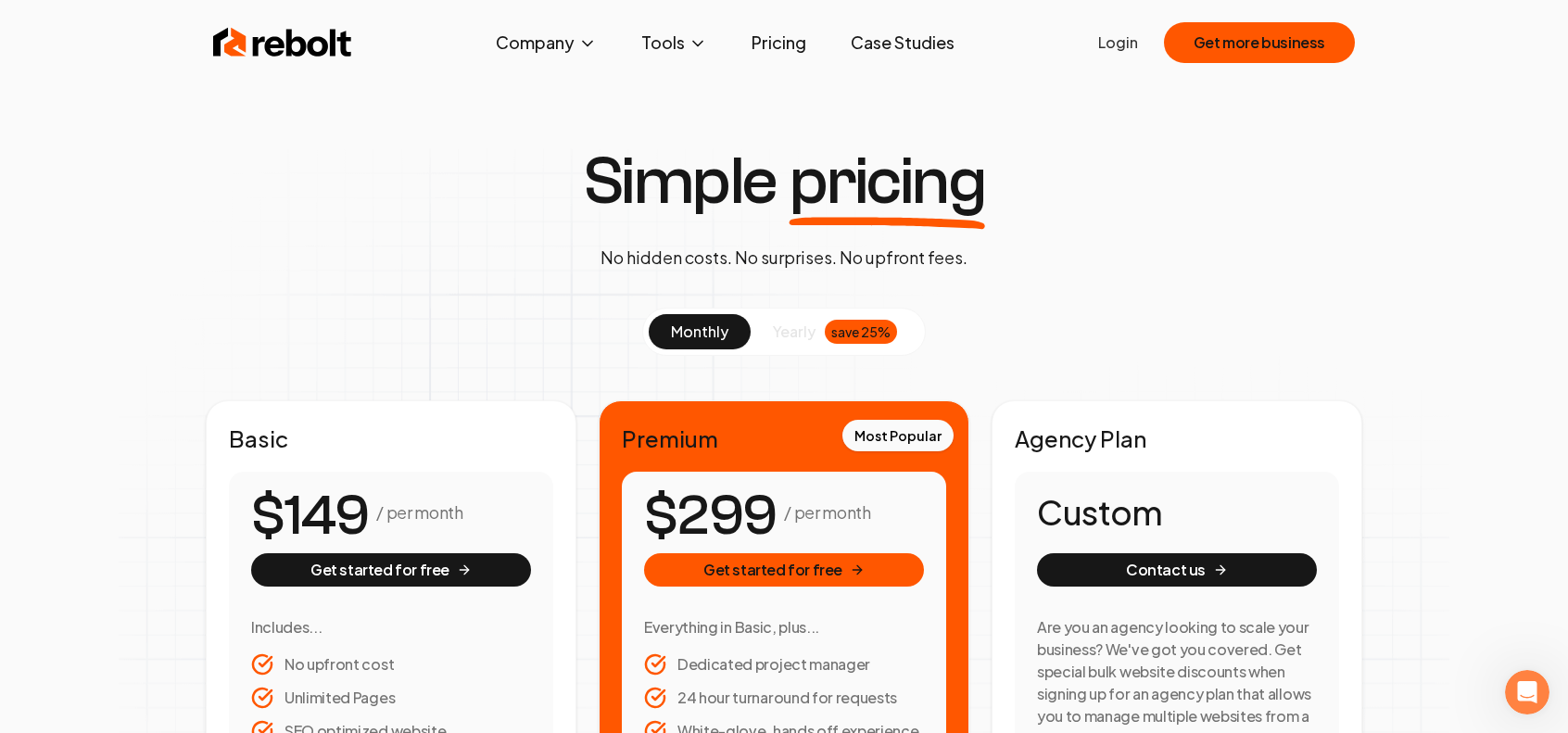
click at [778, 48] on link "Pricing" at bounding box center [779, 43] width 84 height 37
click at [864, 40] on link "Case Studies" at bounding box center [902, 43] width 133 height 37
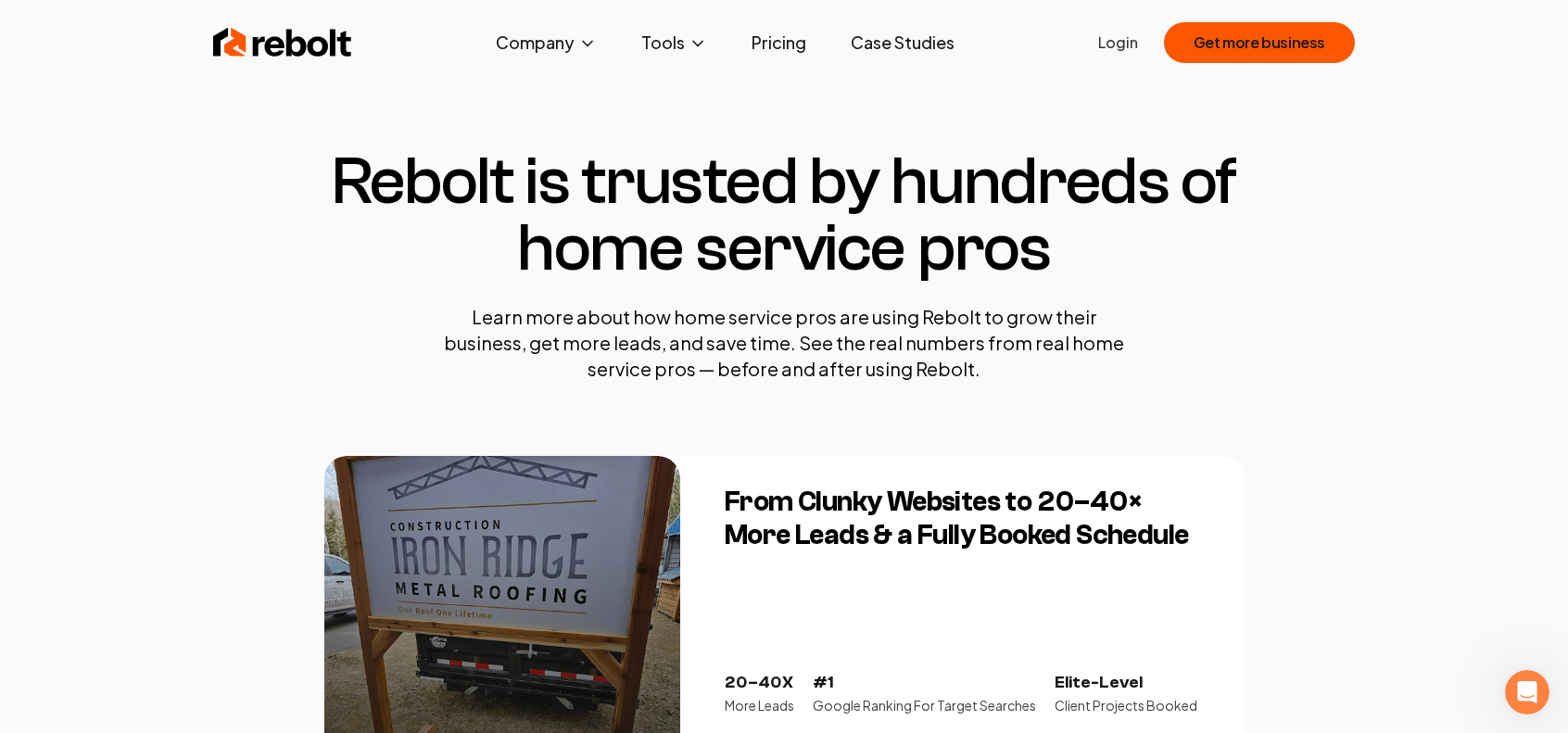
click at [914, 46] on link "Case Studies" at bounding box center [902, 43] width 133 height 37
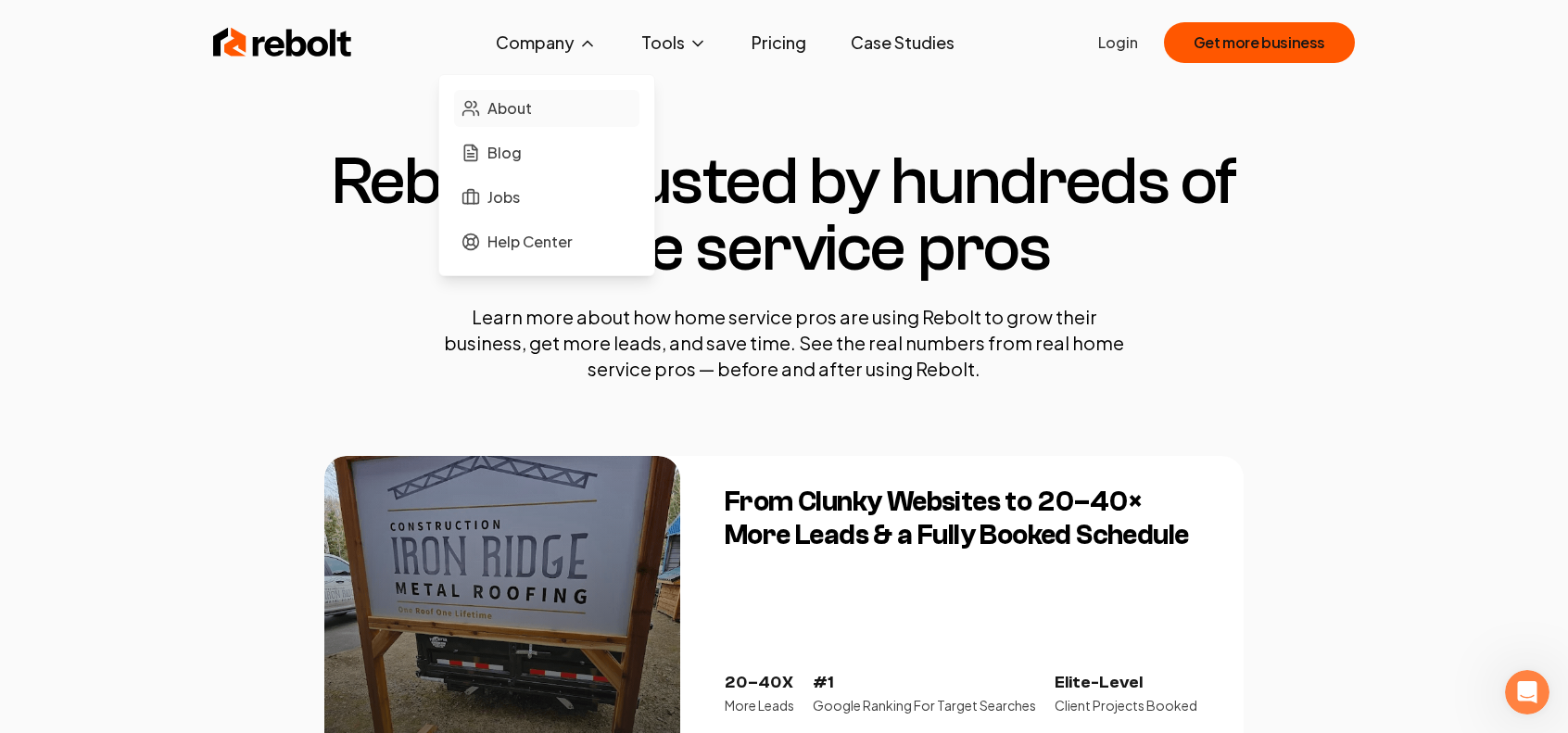
click at [515, 115] on span "About" at bounding box center [509, 108] width 44 height 23
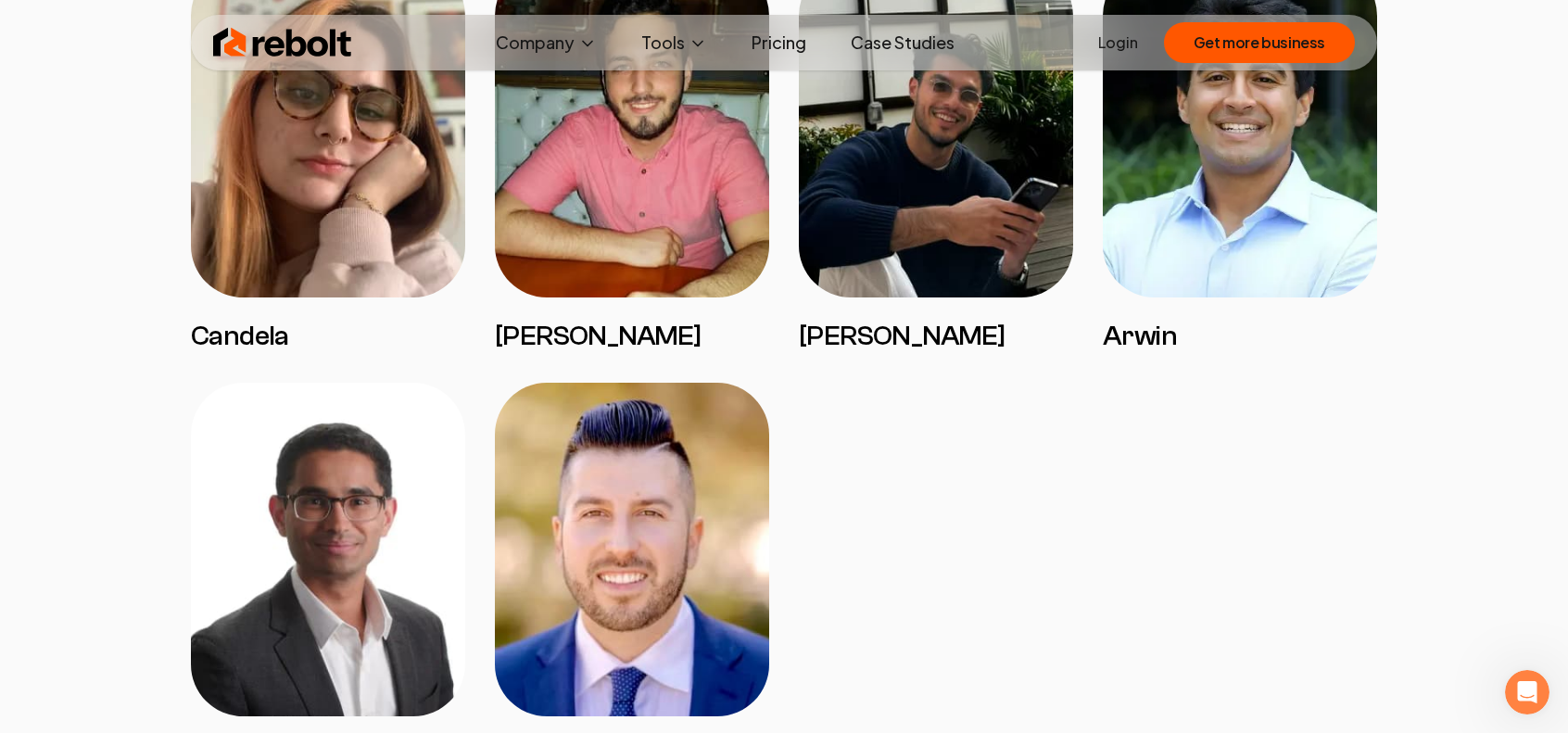
scroll to position [4170, 0]
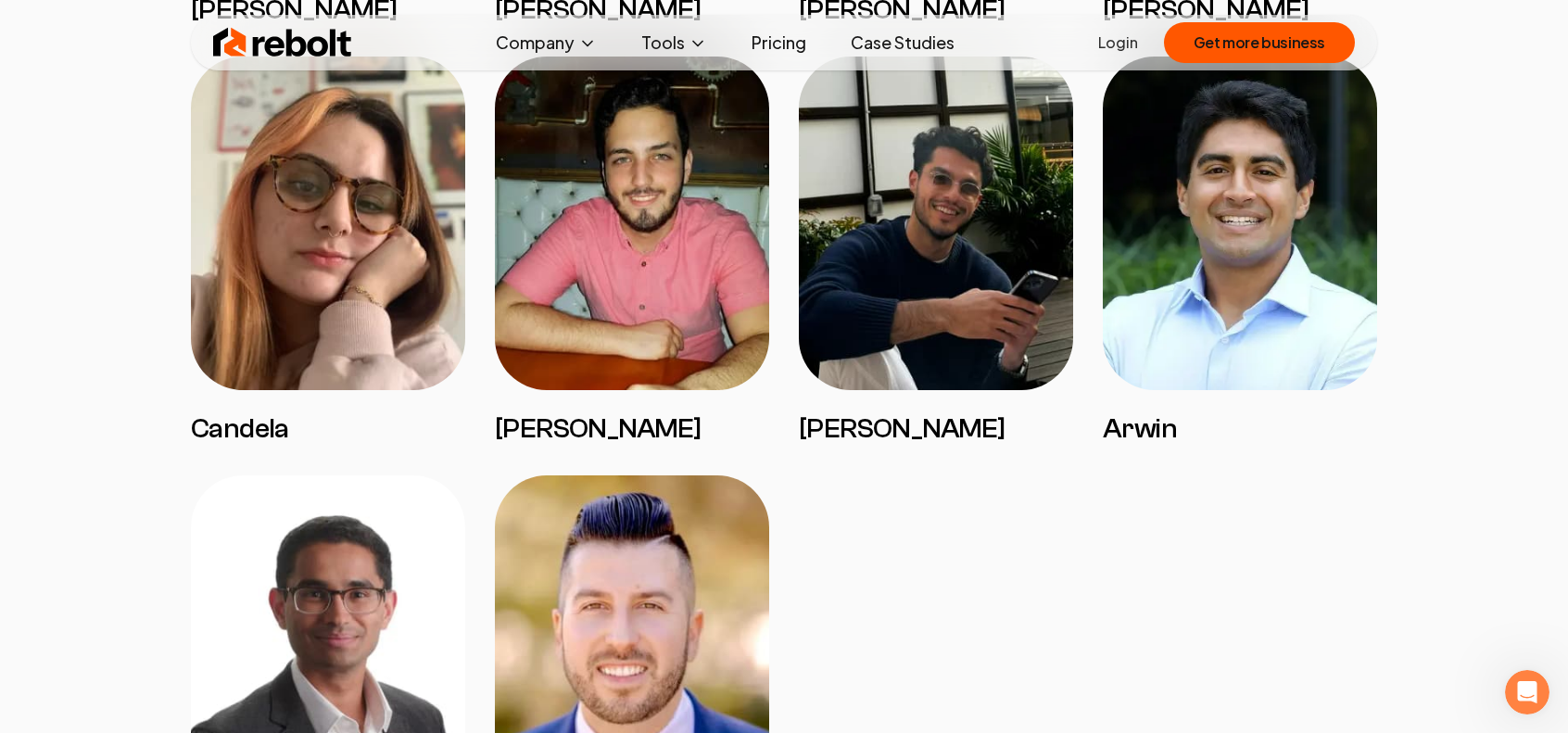
click at [1218, 308] on img at bounding box center [1240, 223] width 274 height 334
click at [1145, 446] on h3 "Arwin" at bounding box center [1240, 430] width 274 height 33
click at [1168, 391] on img at bounding box center [1240, 224] width 274 height 334
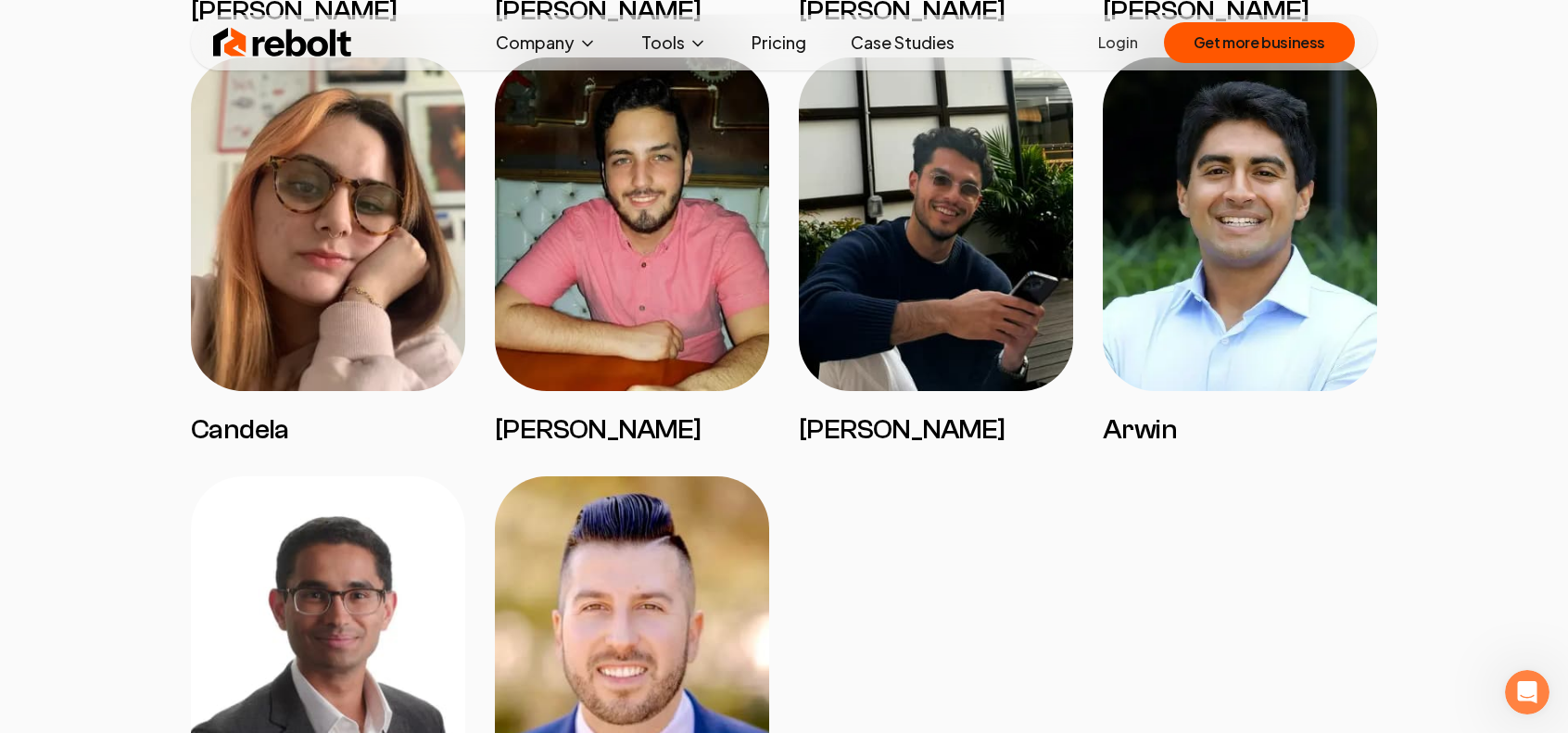
click at [1168, 391] on img at bounding box center [1240, 224] width 274 height 334
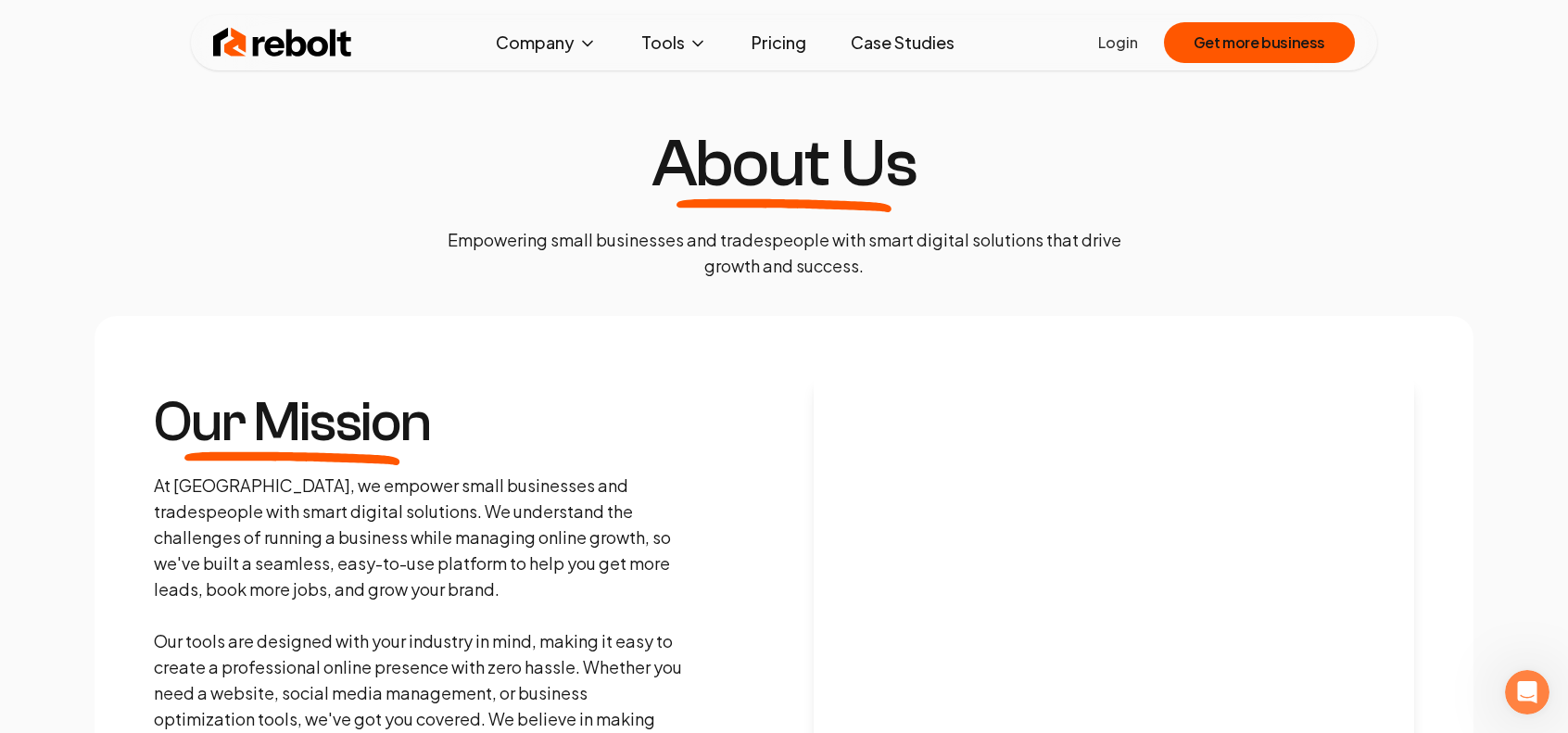
scroll to position [0, 0]
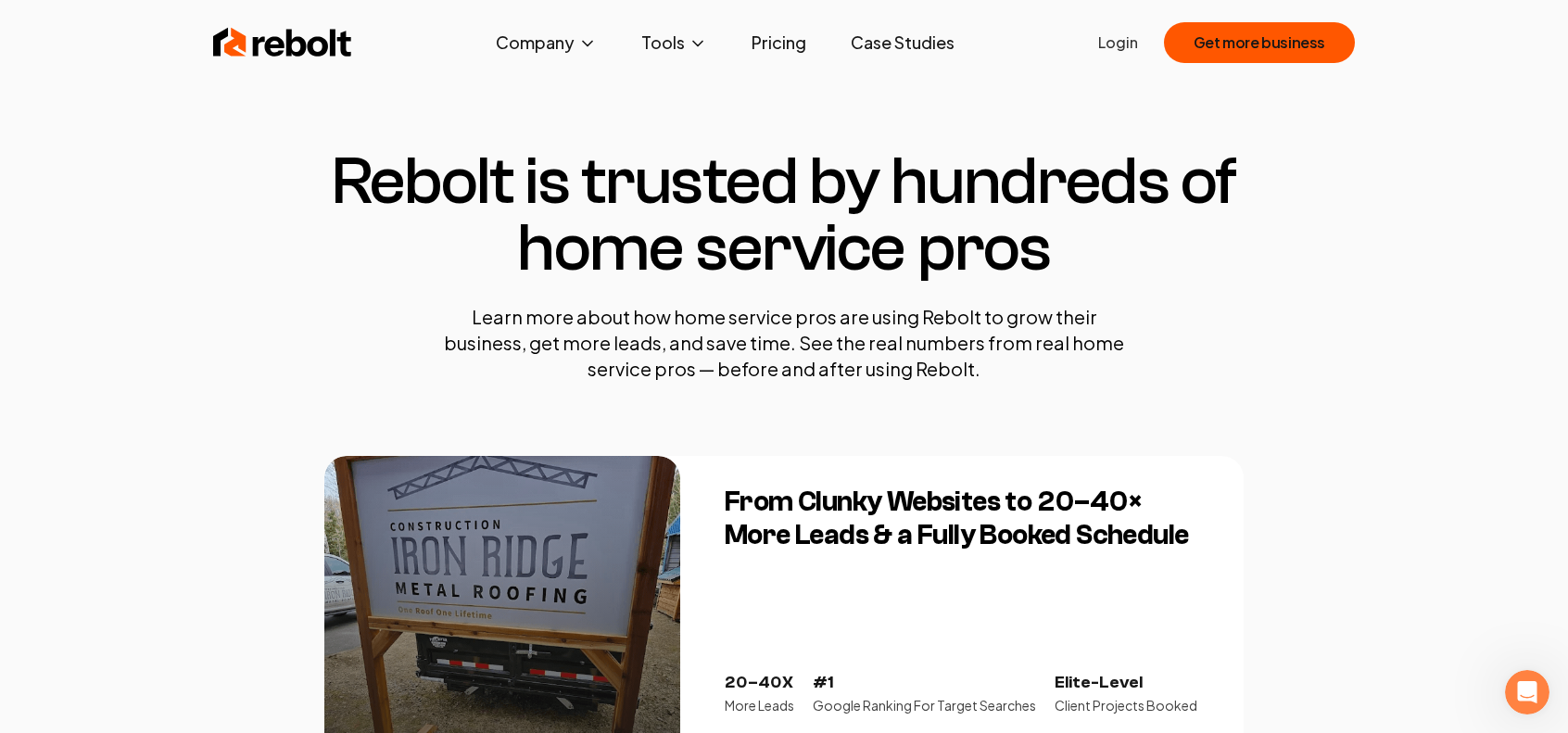
click at [284, 26] on img at bounding box center [283, 43] width 139 height 37
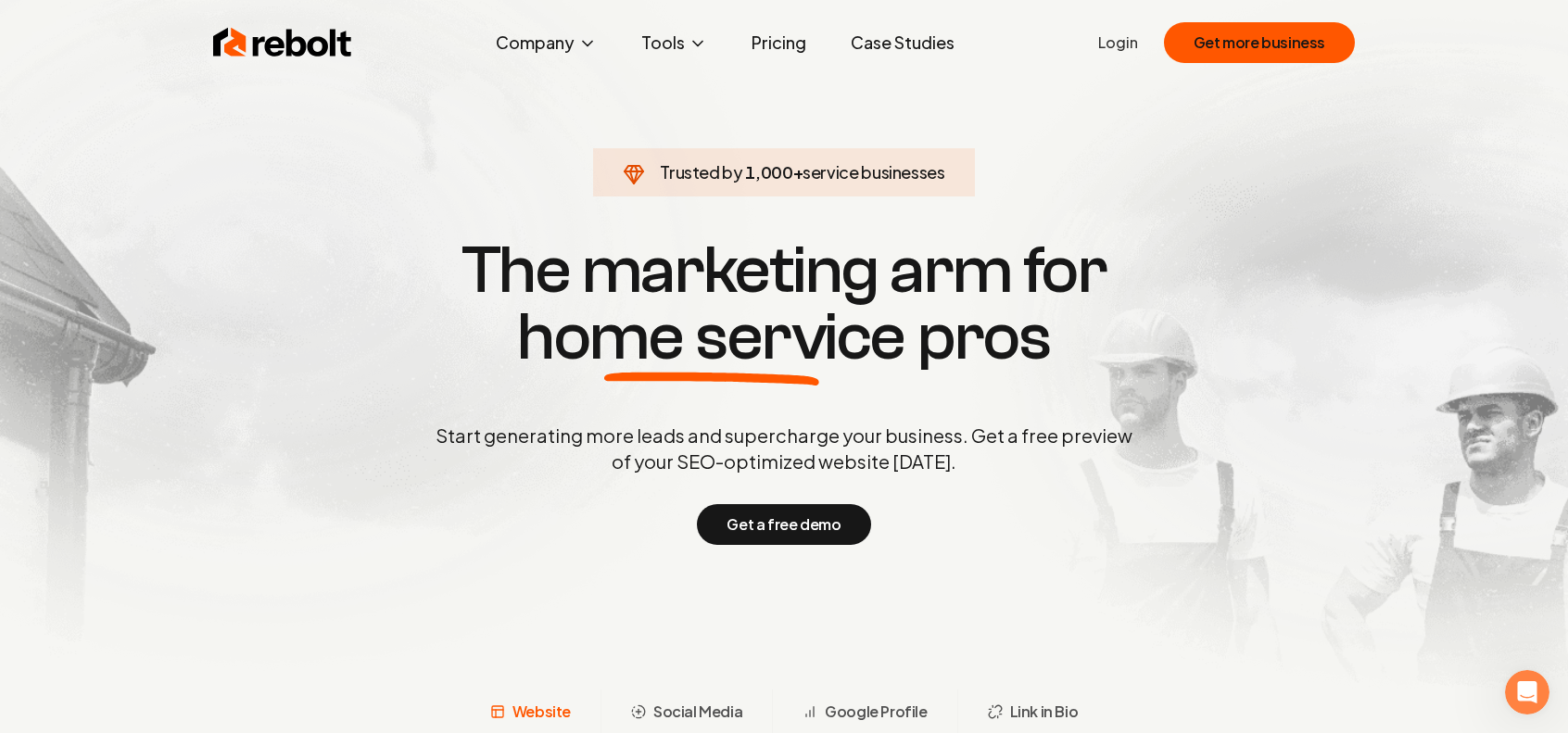
click at [793, 39] on link "Pricing" at bounding box center [779, 43] width 84 height 37
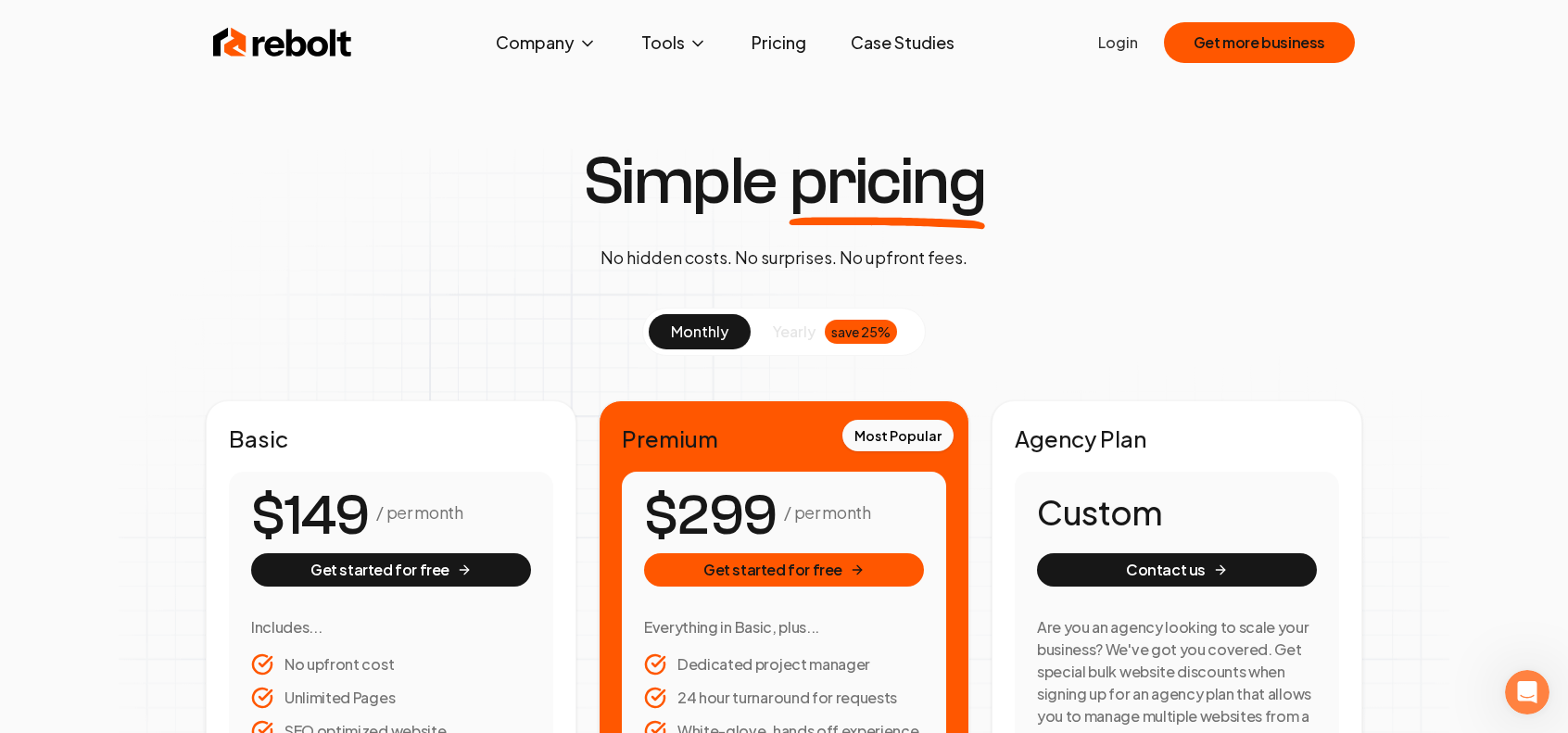
click at [885, 37] on link "Case Studies" at bounding box center [902, 43] width 133 height 37
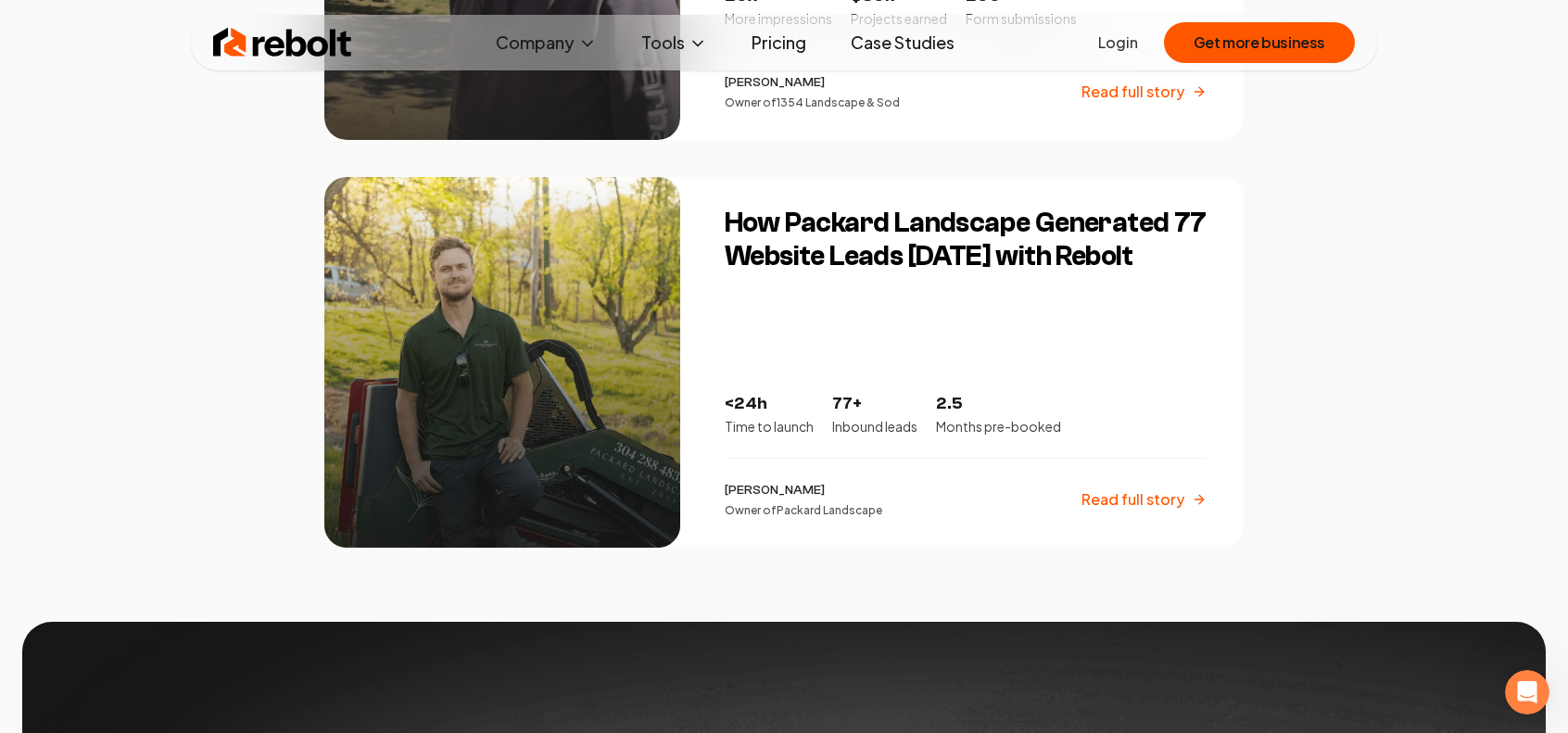
scroll to position [3097, 0]
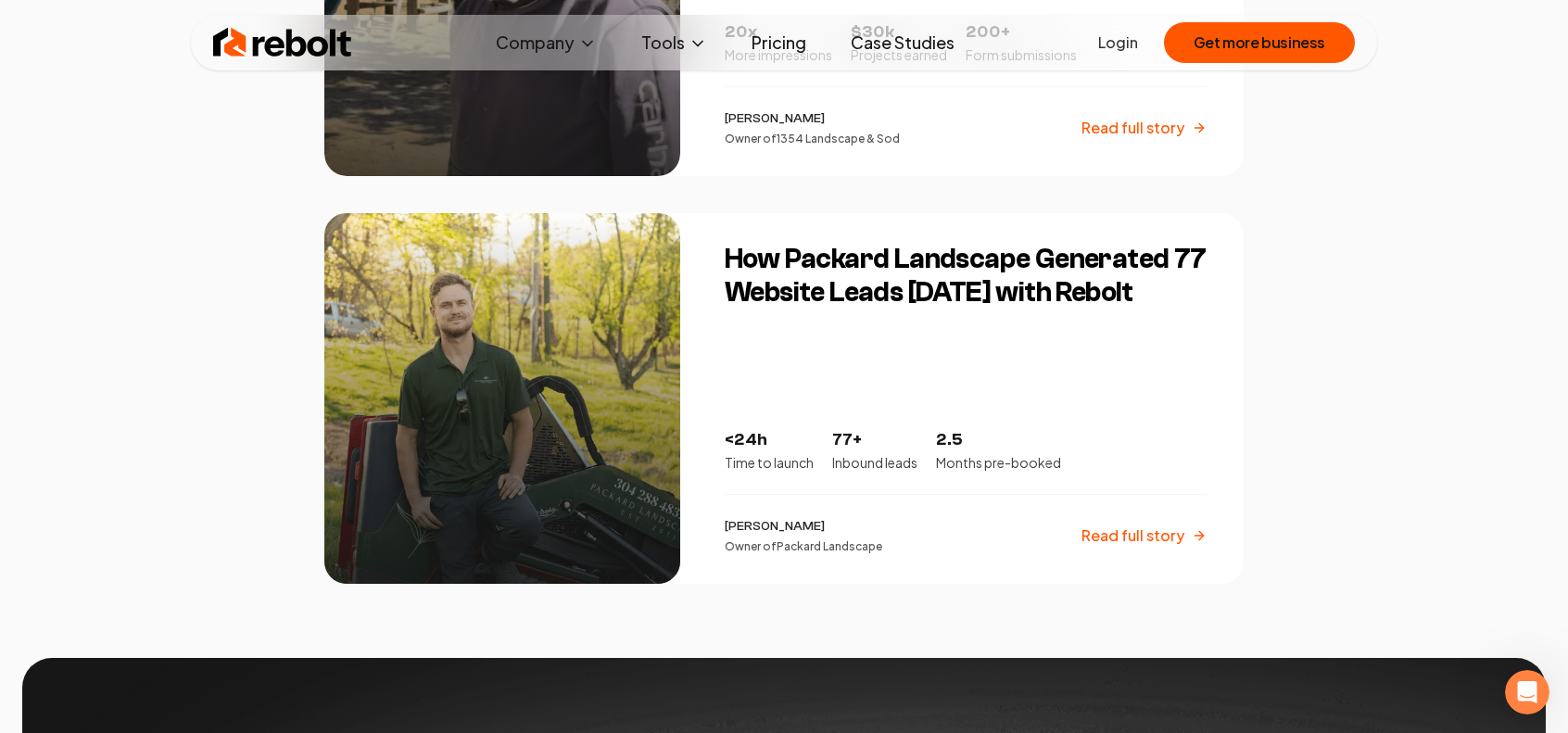
click at [821, 288] on h3 "How Packard Landscape Generated 77 Website Leads [DATE] with Rebolt" at bounding box center [965, 276] width 482 height 67
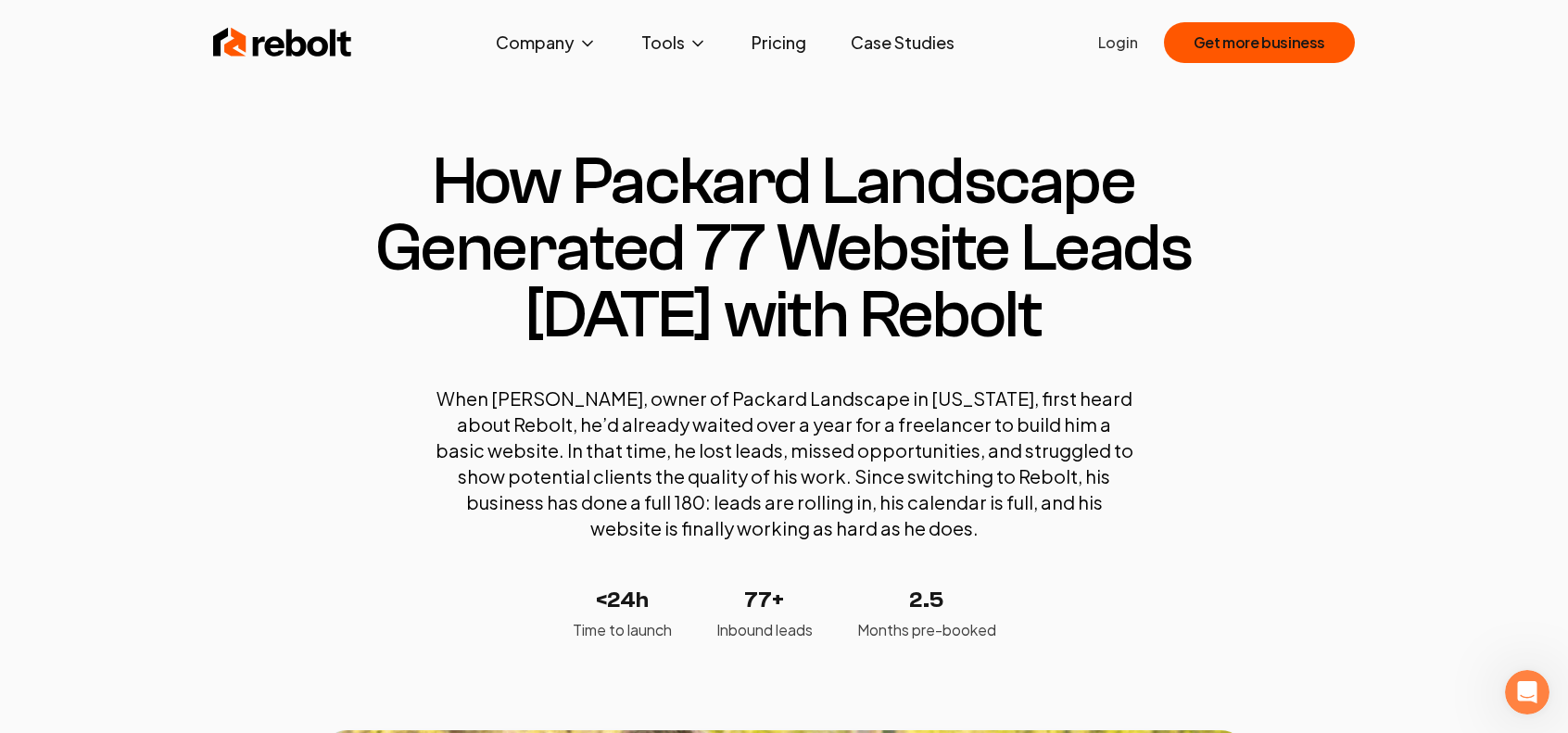
click at [271, 44] on img at bounding box center [283, 43] width 139 height 37
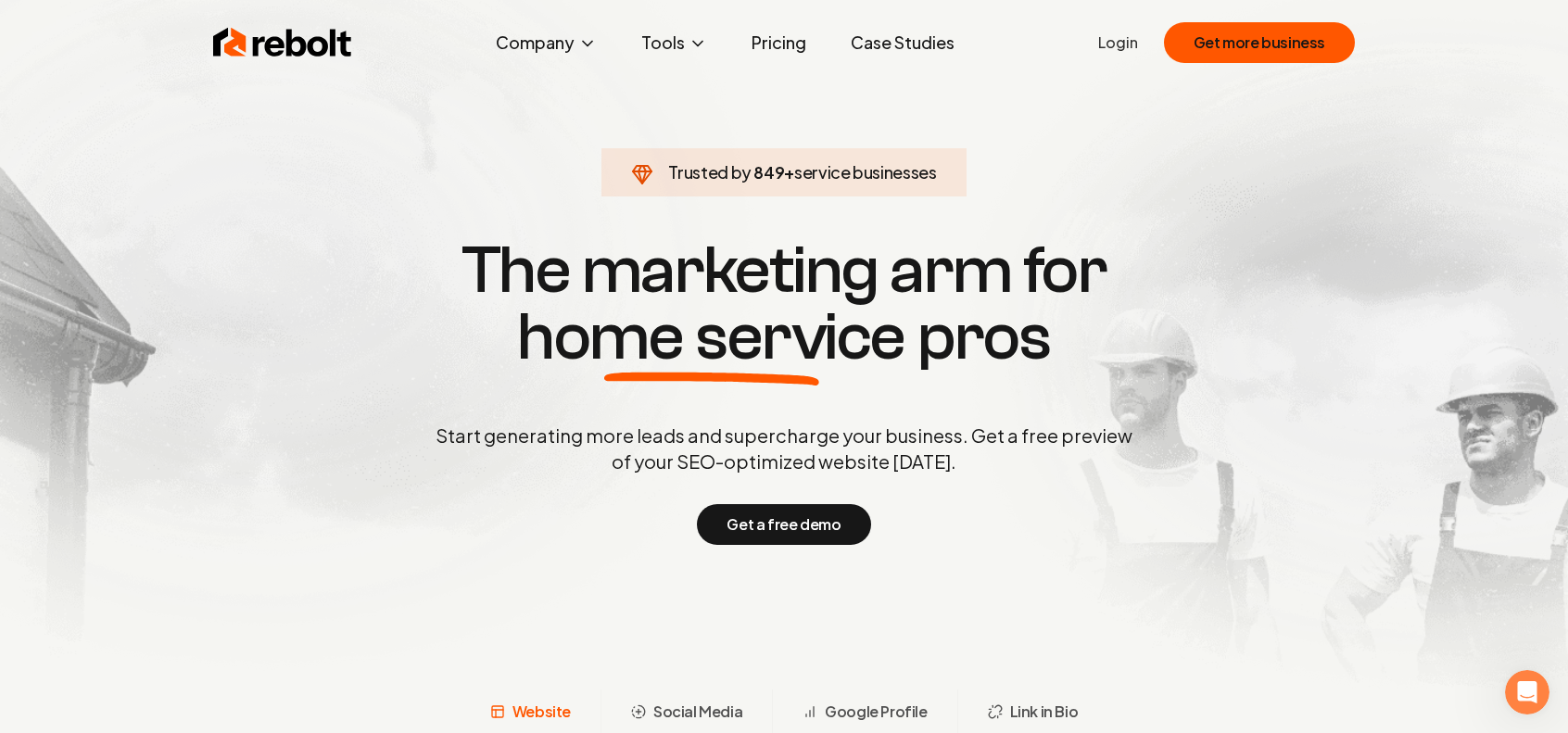
click at [957, 47] on link "Case Studies" at bounding box center [902, 43] width 133 height 37
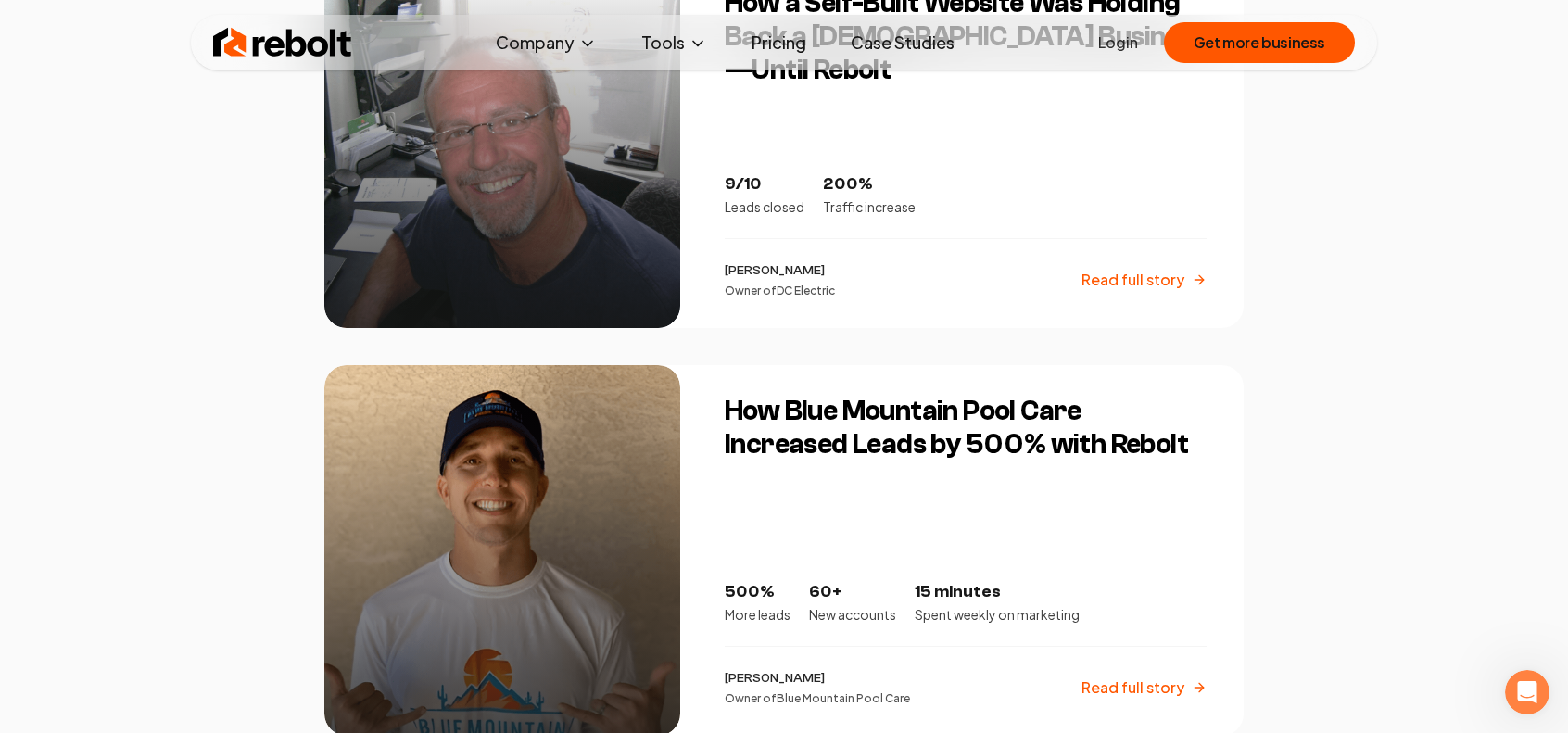
scroll to position [2131, 0]
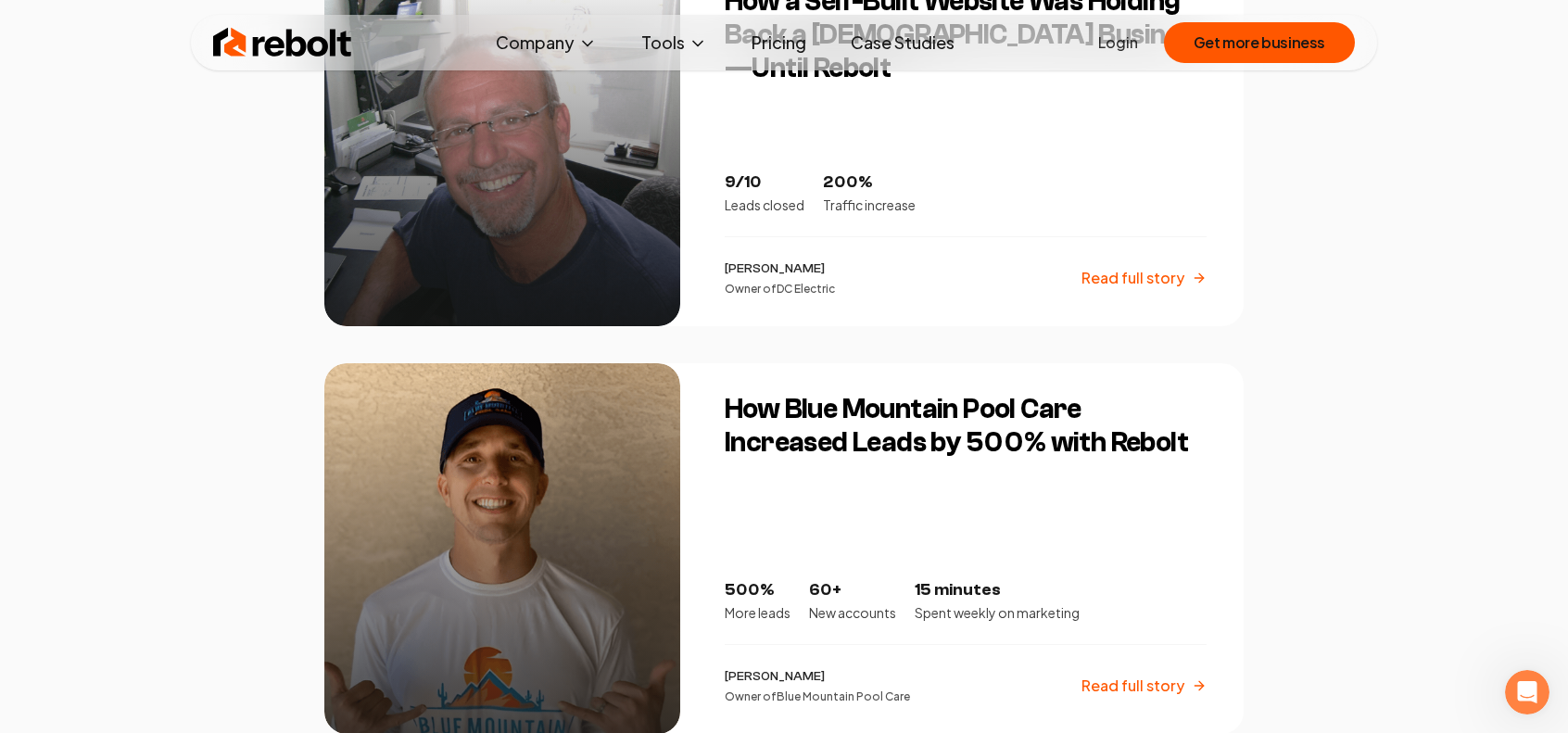
click at [1120, 51] on link "Login" at bounding box center [1118, 42] width 40 height 23
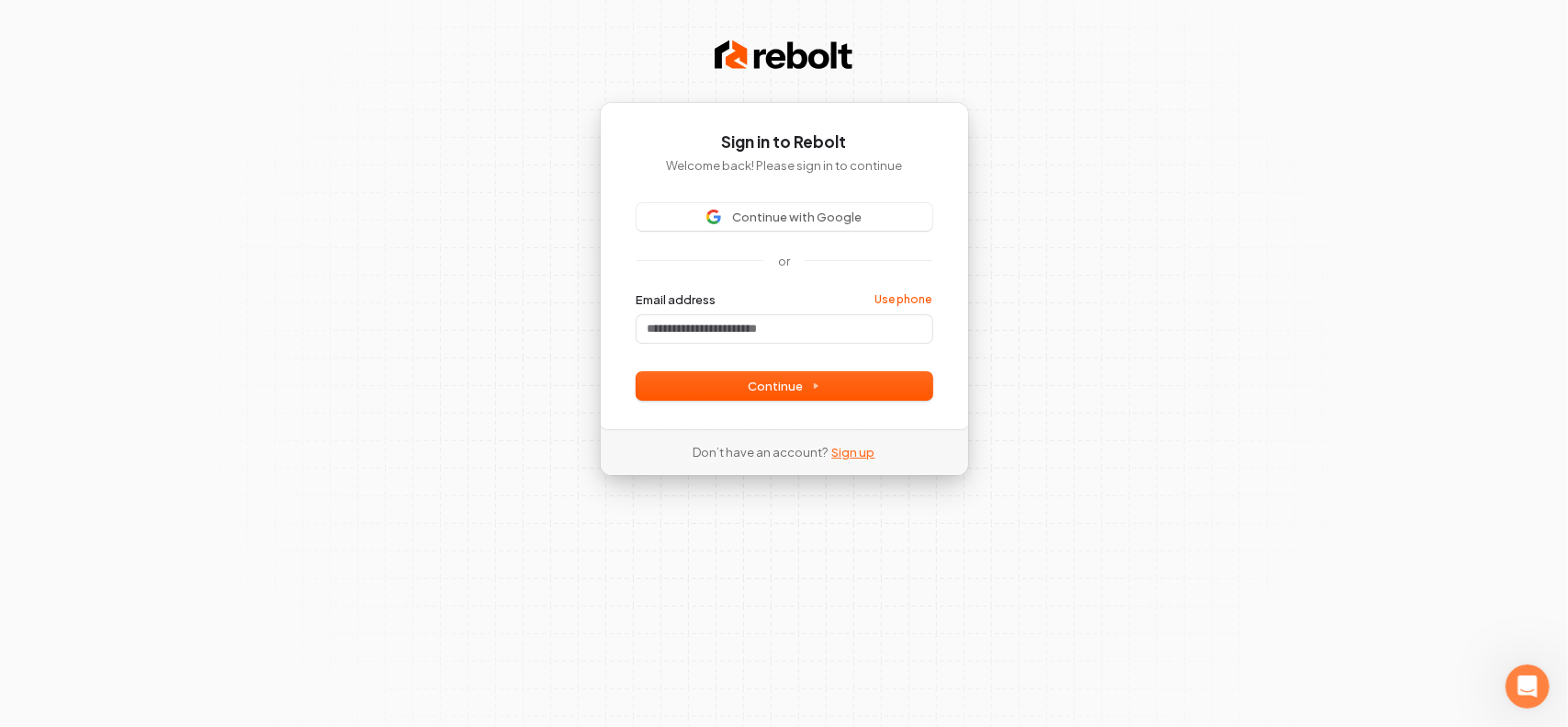
click at [850, 458] on link "Sign up" at bounding box center [854, 451] width 44 height 17
